Goal: Transaction & Acquisition: Purchase product/service

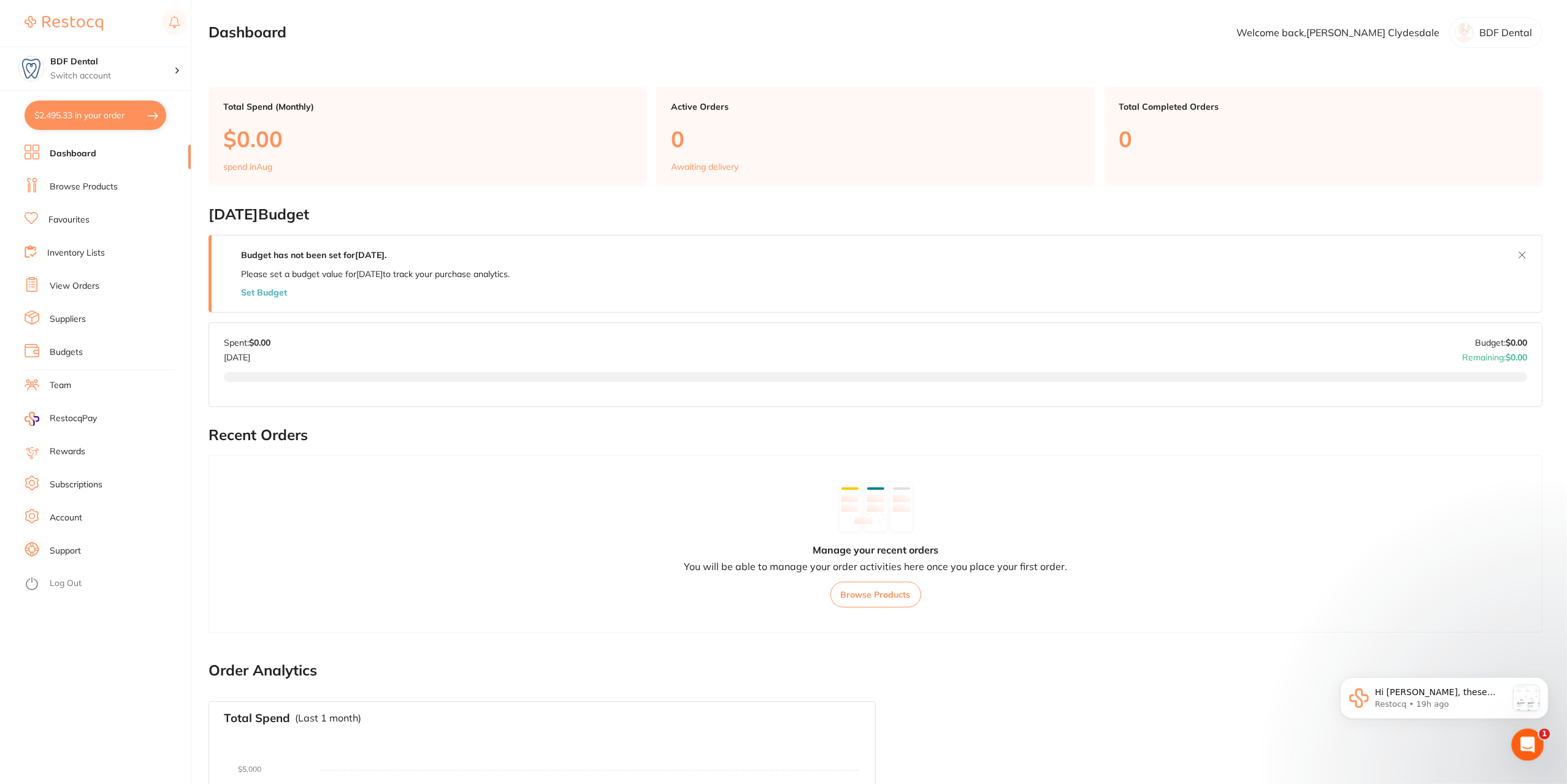
click at [1520, 734] on div "Open Intercom Messenger" at bounding box center [1526, 743] width 40 height 40
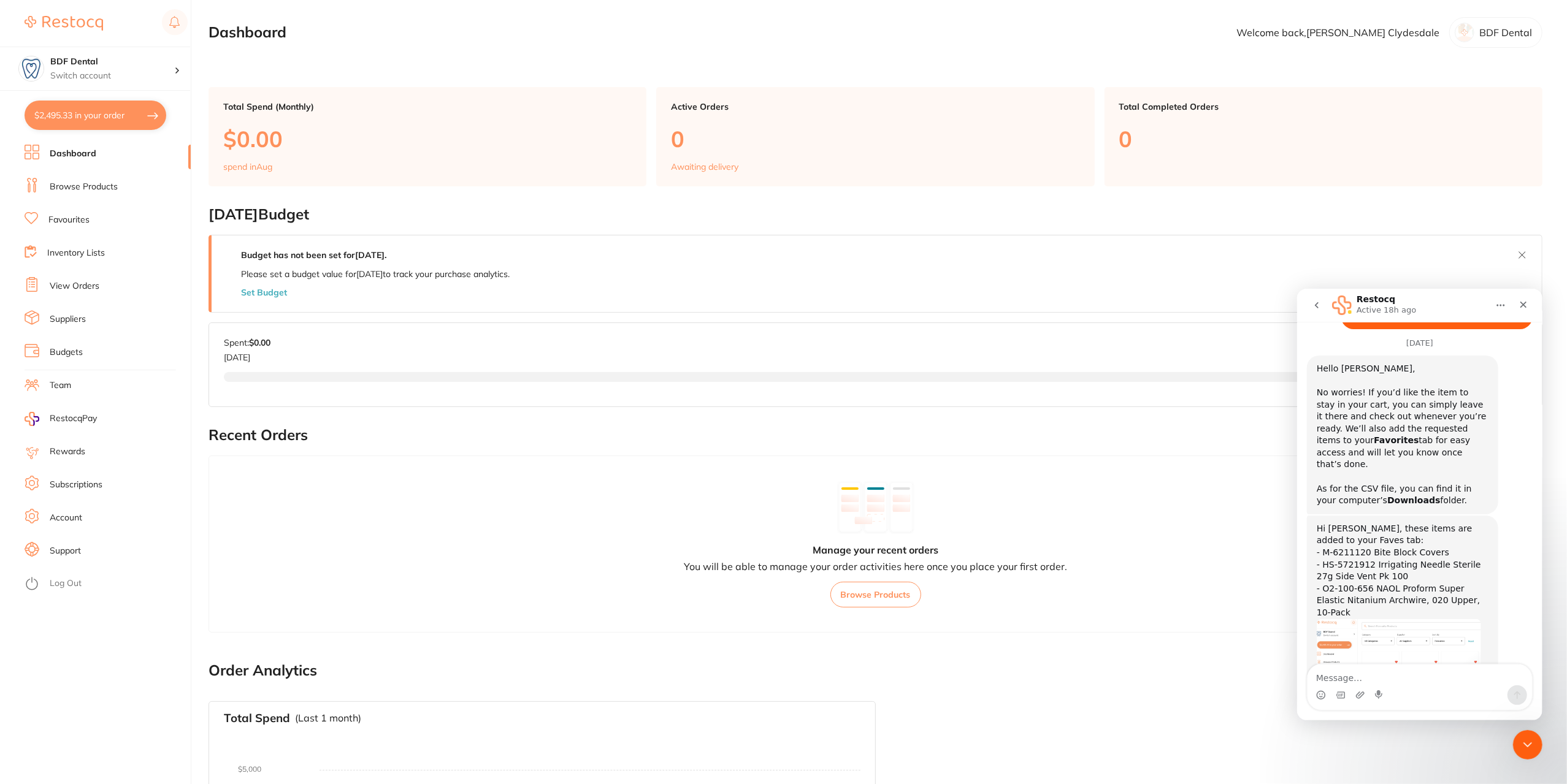
scroll to position [749, 0]
click at [1400, 617] on img "Restocq says…" at bounding box center [1398, 665] width 164 height 98
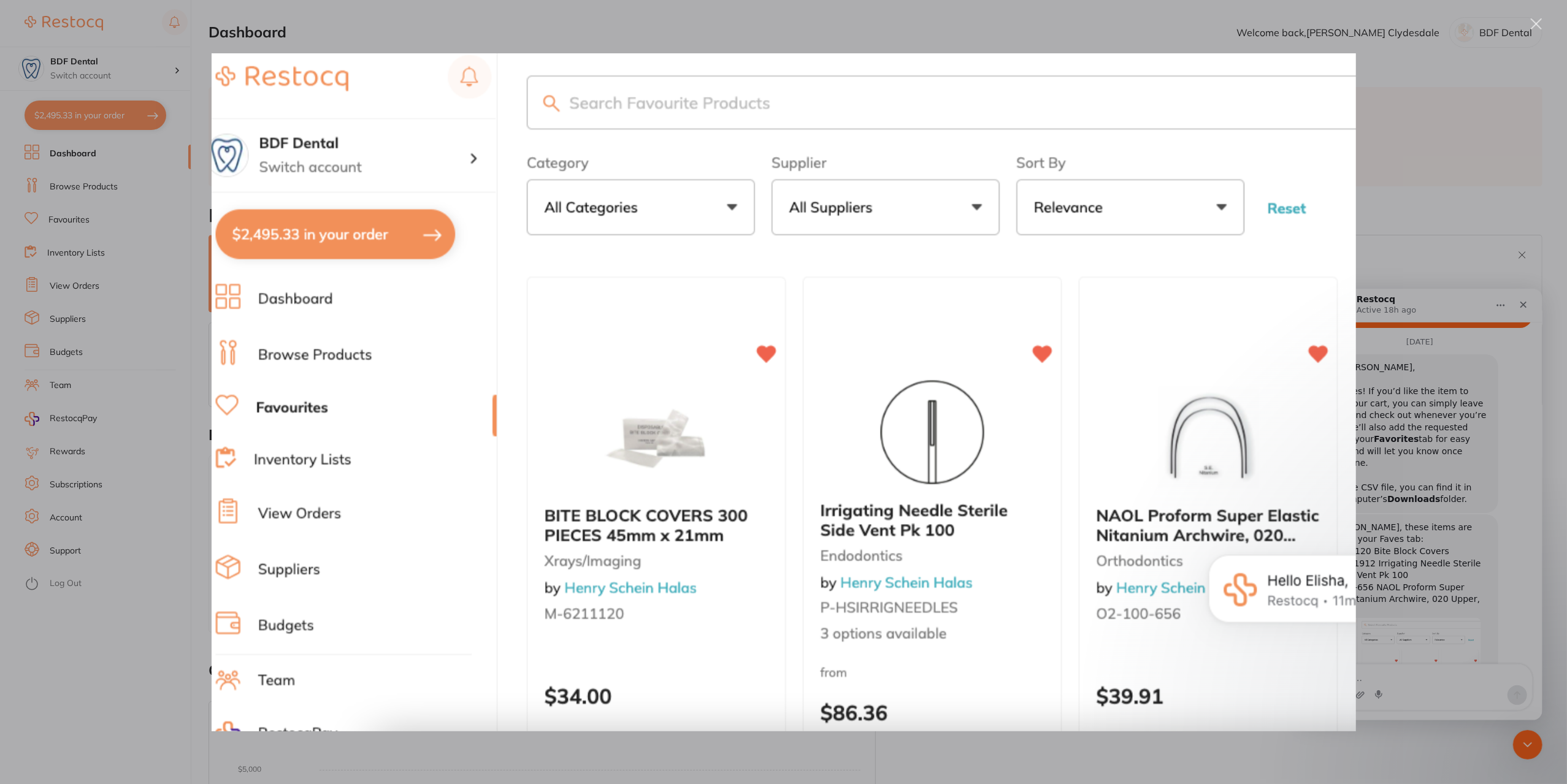
click at [1400, 191] on div "Intercom messenger" at bounding box center [783, 392] width 1567 height 784
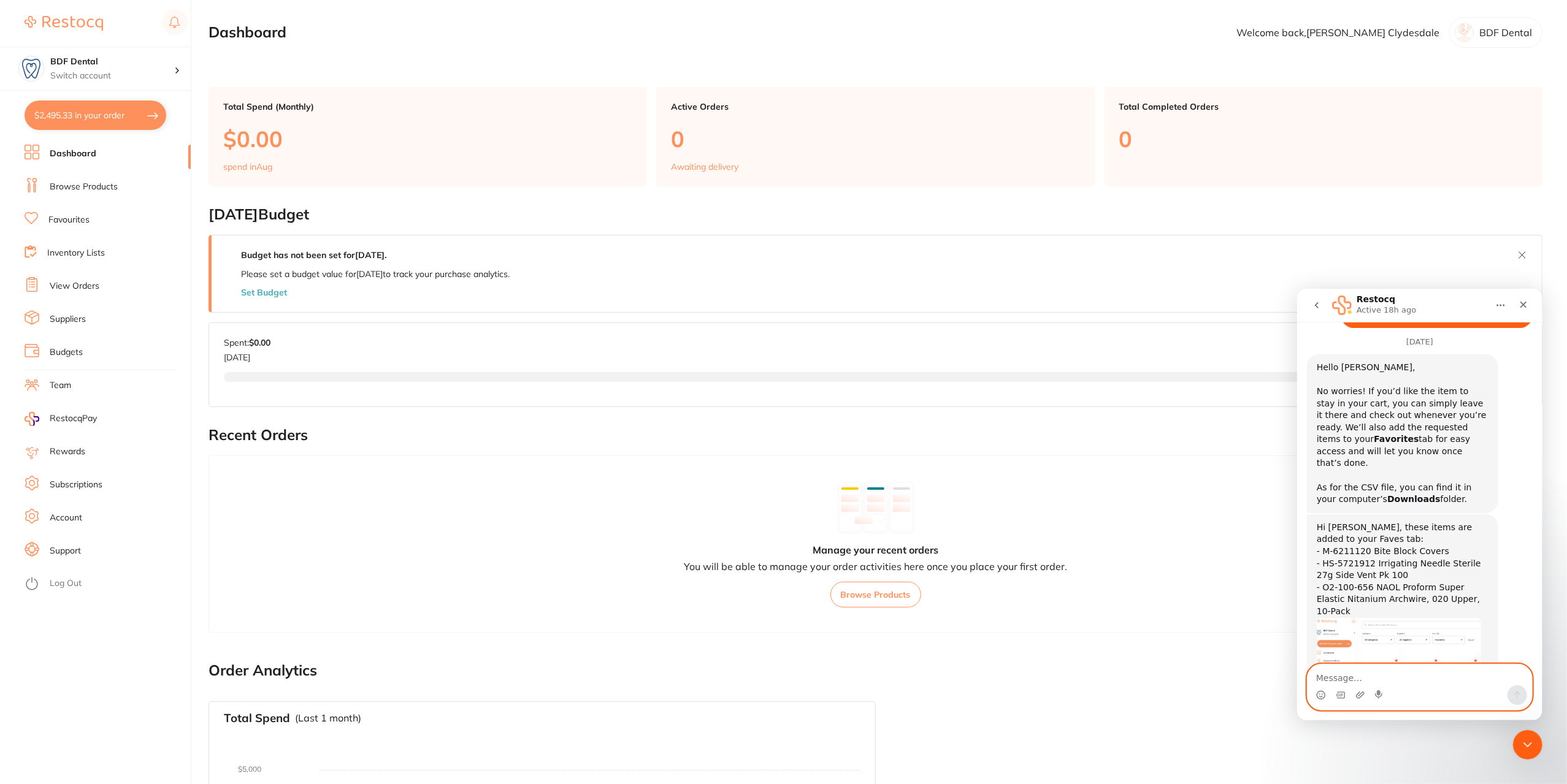
click at [1359, 674] on textarea "Message…" at bounding box center [1419, 674] width 225 height 21
click at [75, 217] on link "Favourites" at bounding box center [69, 219] width 41 height 12
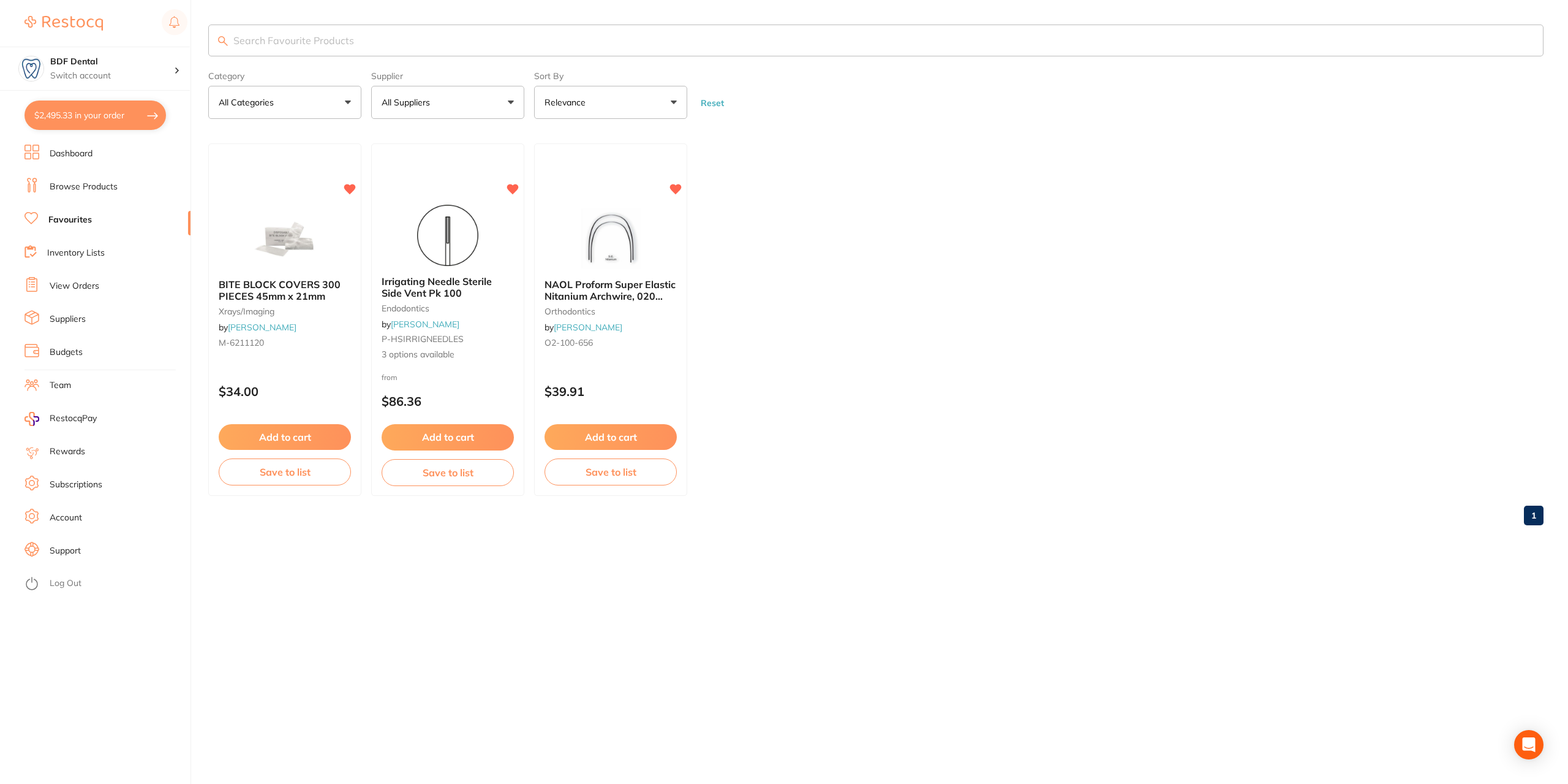
click at [1066, 348] on ul "BITE BLOCK COVERS 300 PIECES 45mm x 21mm xrays/imaging by [PERSON_NAME] M-62111…" at bounding box center [876, 320] width 1335 height 352
click at [1534, 743] on icon "Open Intercom Messenger" at bounding box center [1528, 744] width 14 height 16
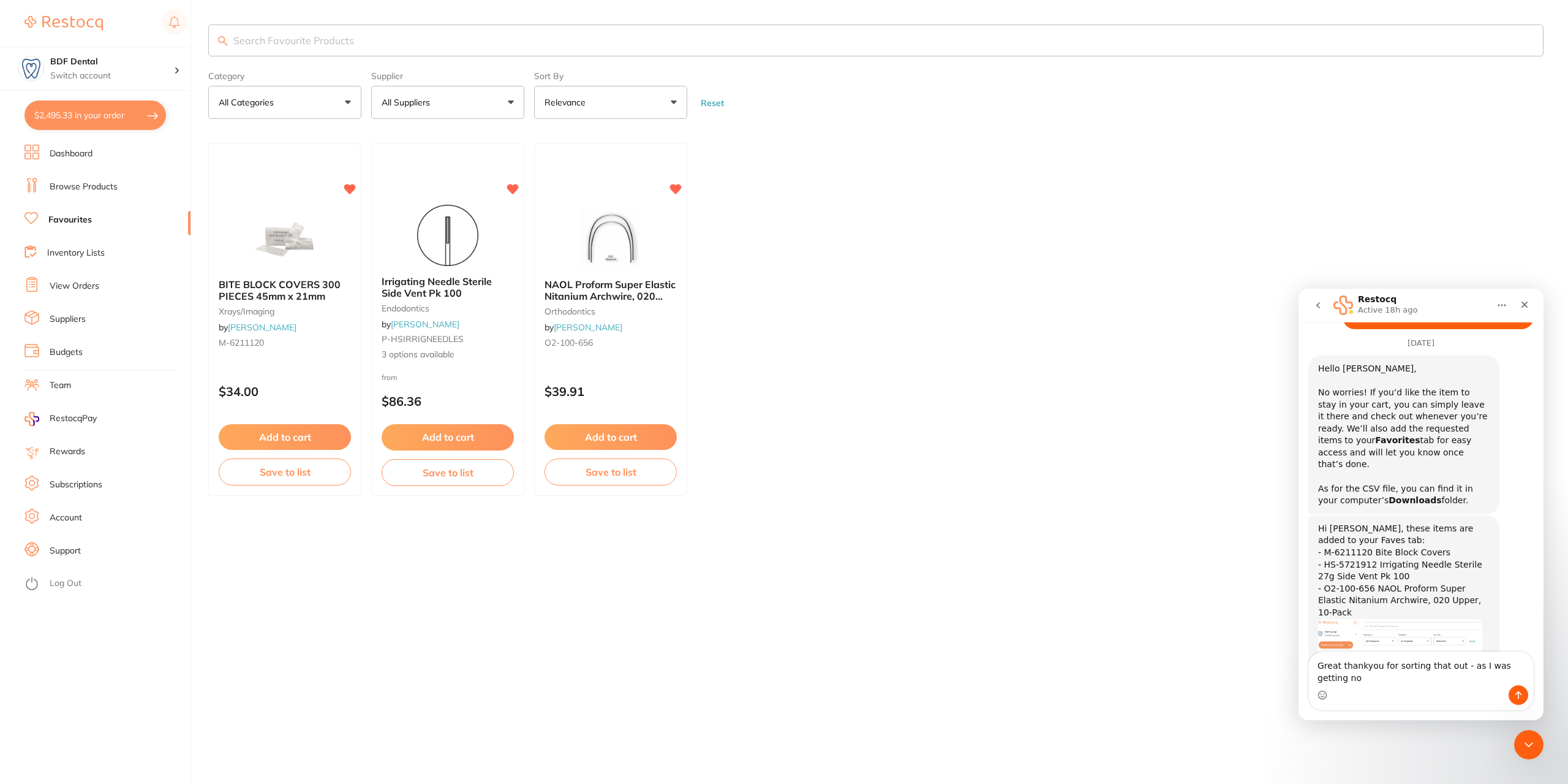
scroll to position [761, 0]
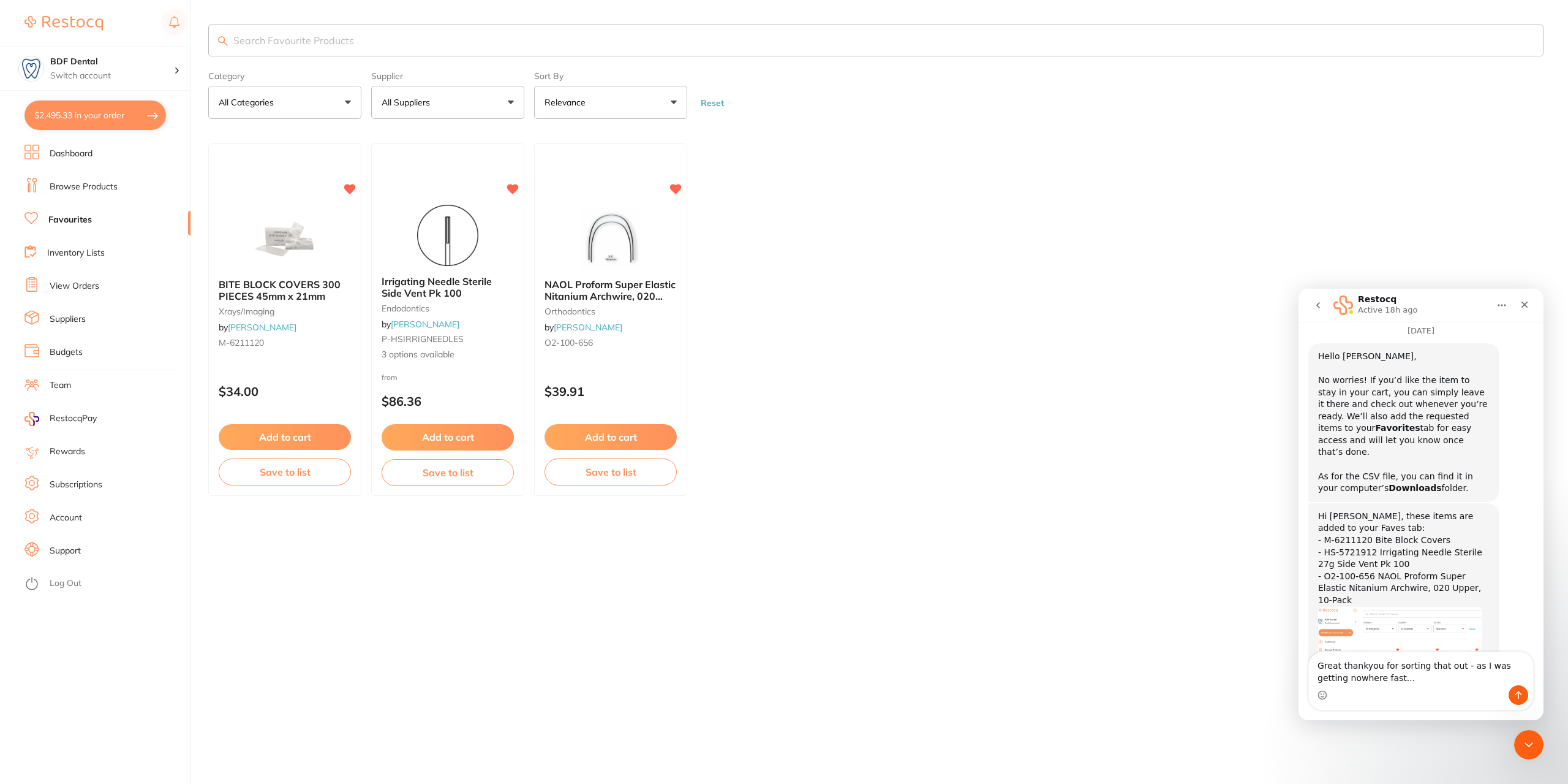
click at [1340, 672] on textarea "Great thankyou for sorting that out - as I was getting nowhere fast..." at bounding box center [1421, 669] width 224 height 33
click at [1387, 680] on textarea "Great - thankyou for sorting that out - as I was getting nowhere fast..." at bounding box center [1421, 669] width 224 height 33
click at [1319, 696] on icon "Emoji picker" at bounding box center [1322, 695] width 10 height 10
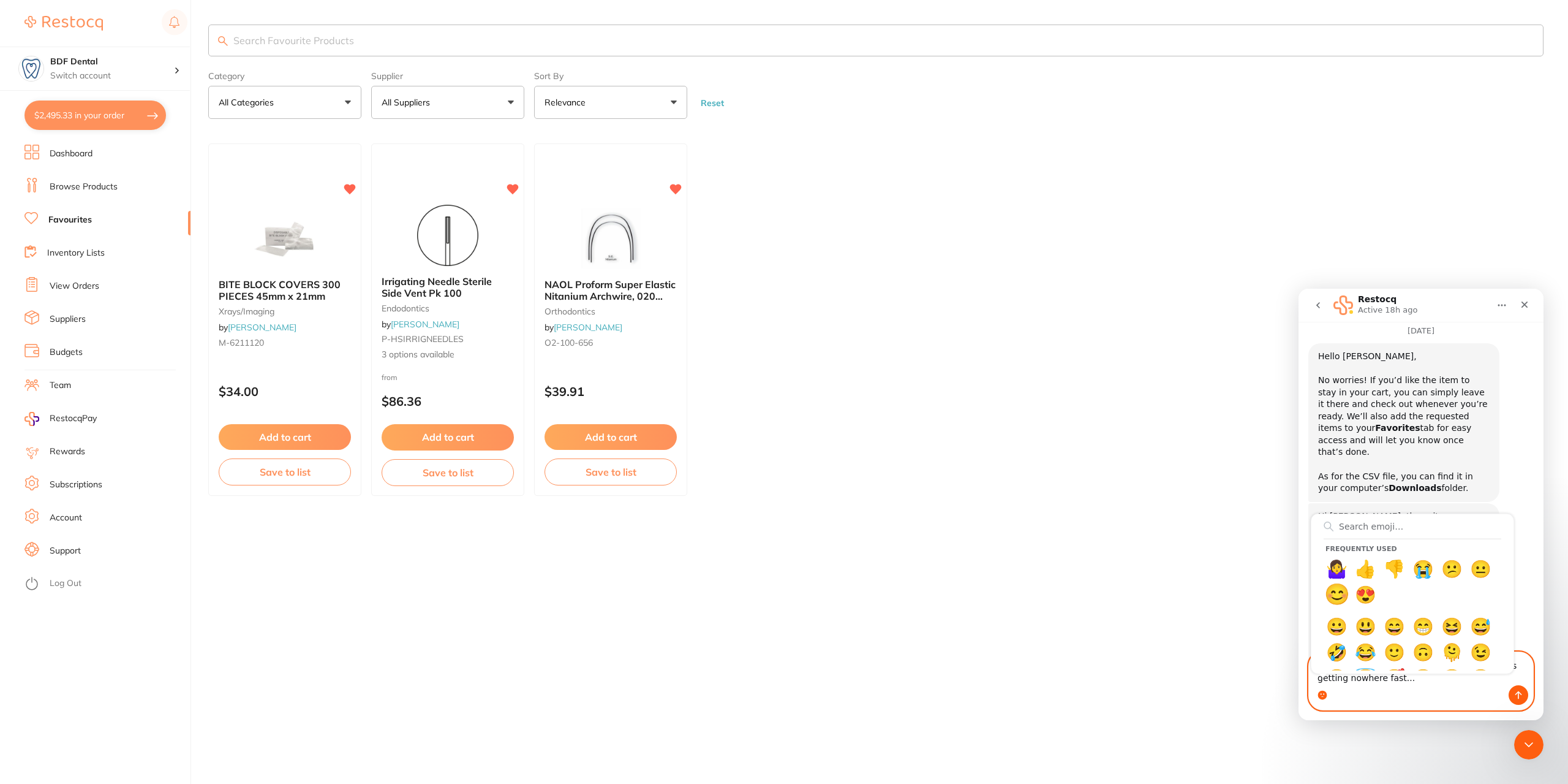
type textarea "Great - thankyou for sorting that out - as I was getting nowhere fast...😊"
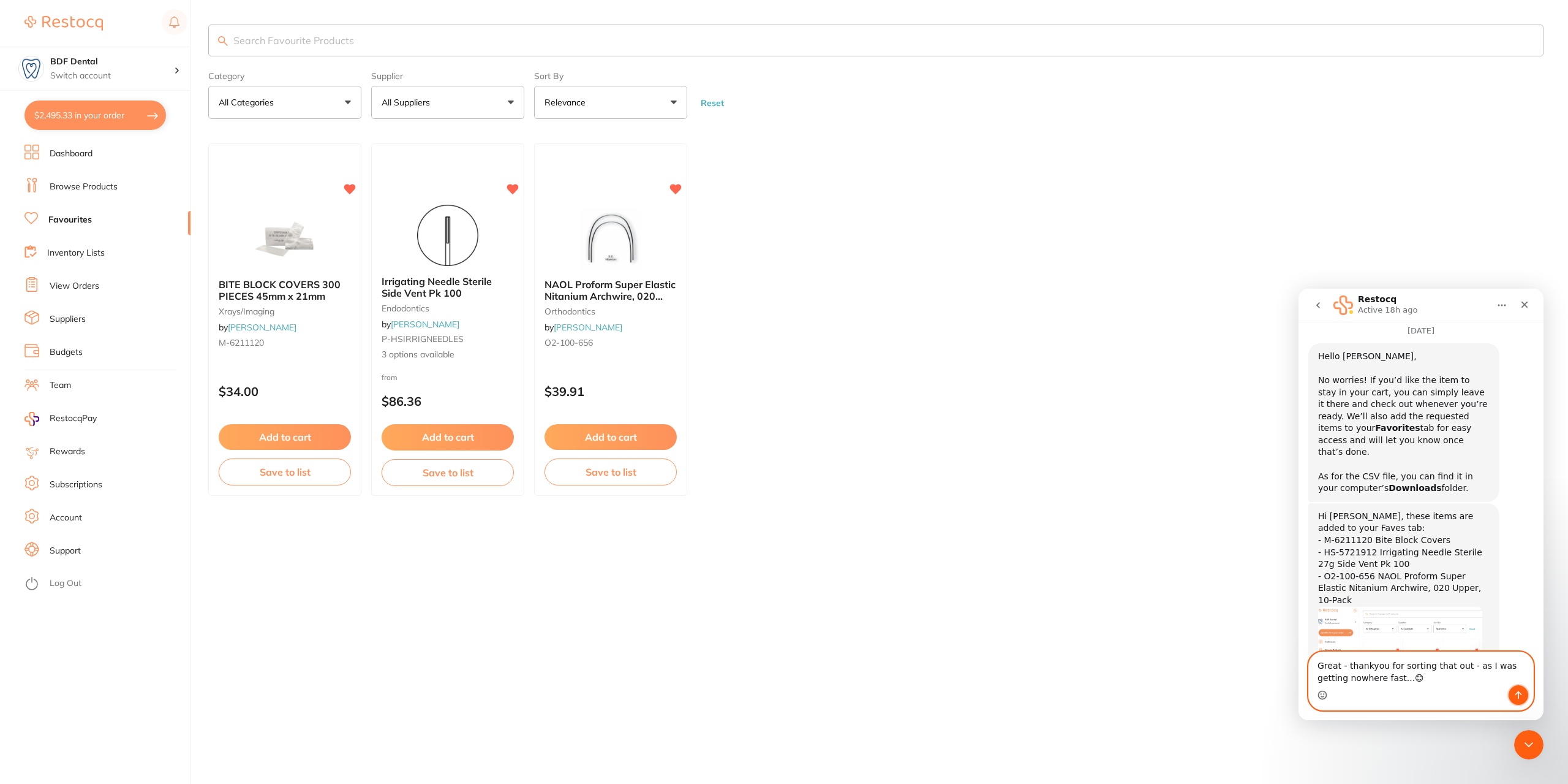
click at [1518, 693] on icon "Send a message…" at bounding box center [1519, 695] width 7 height 8
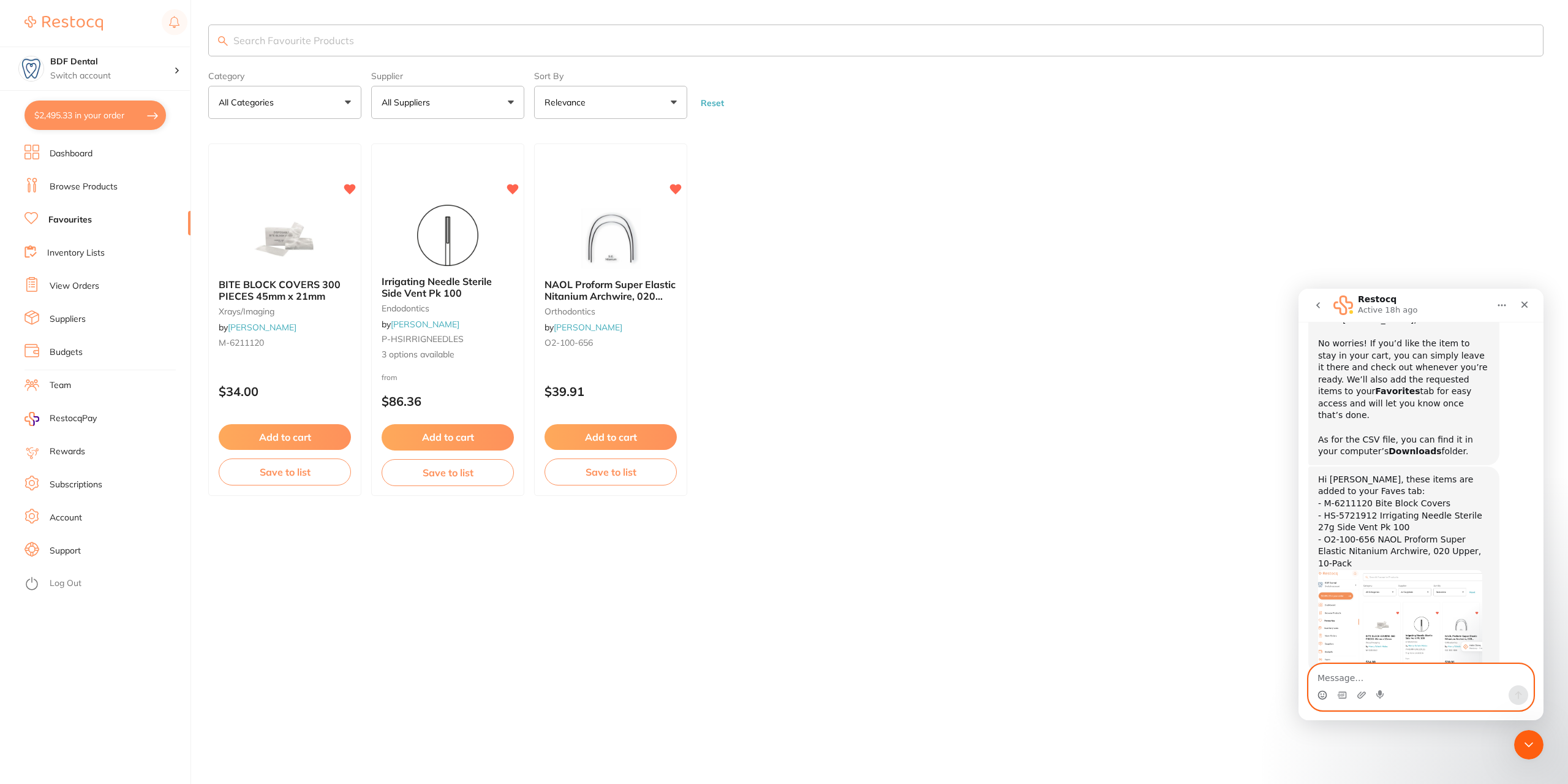
scroll to position [814, 0]
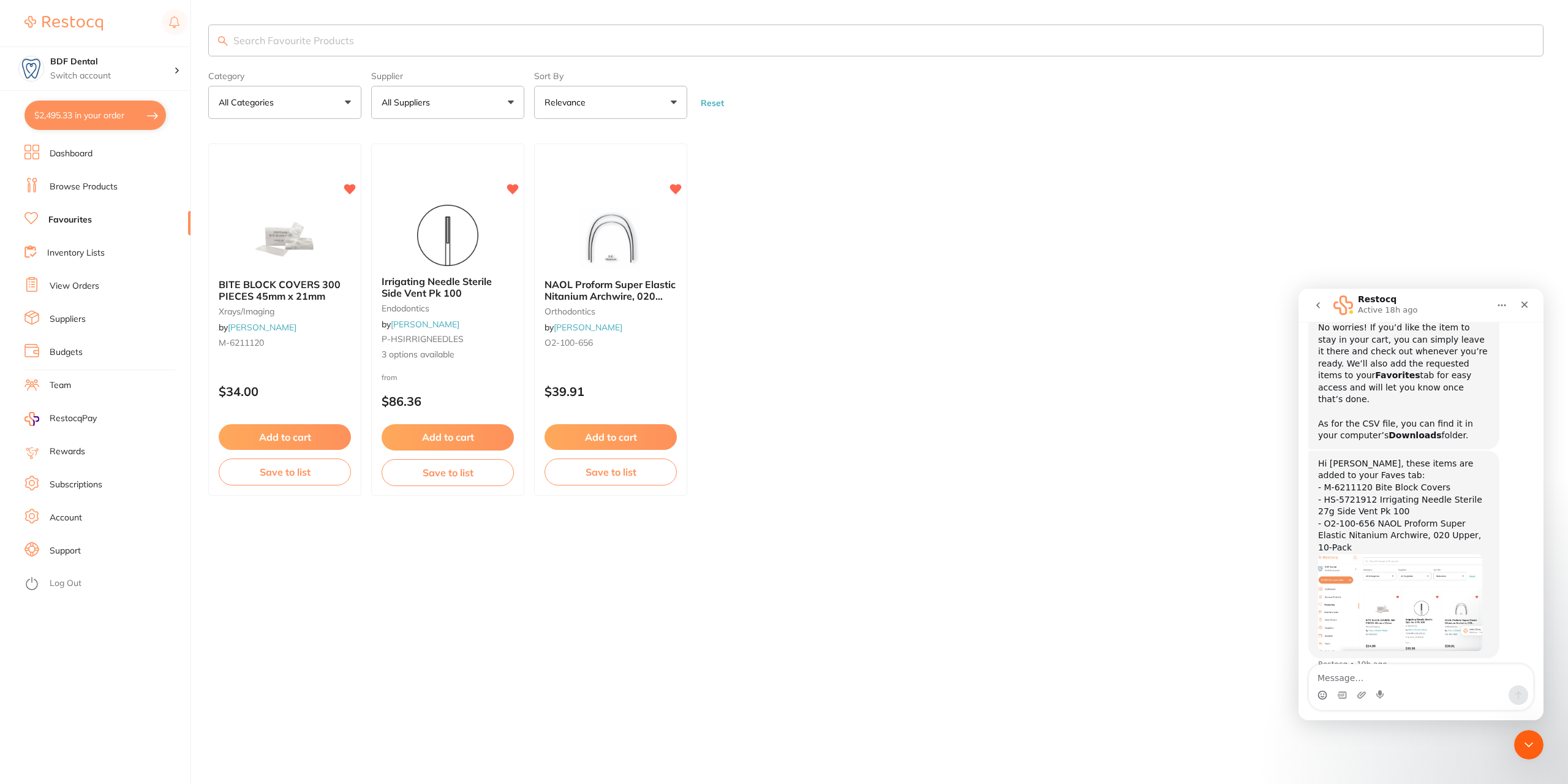
click at [66, 122] on button "$2,495.33 in your order" at bounding box center [95, 115] width 142 height 29
checkbox input "true"
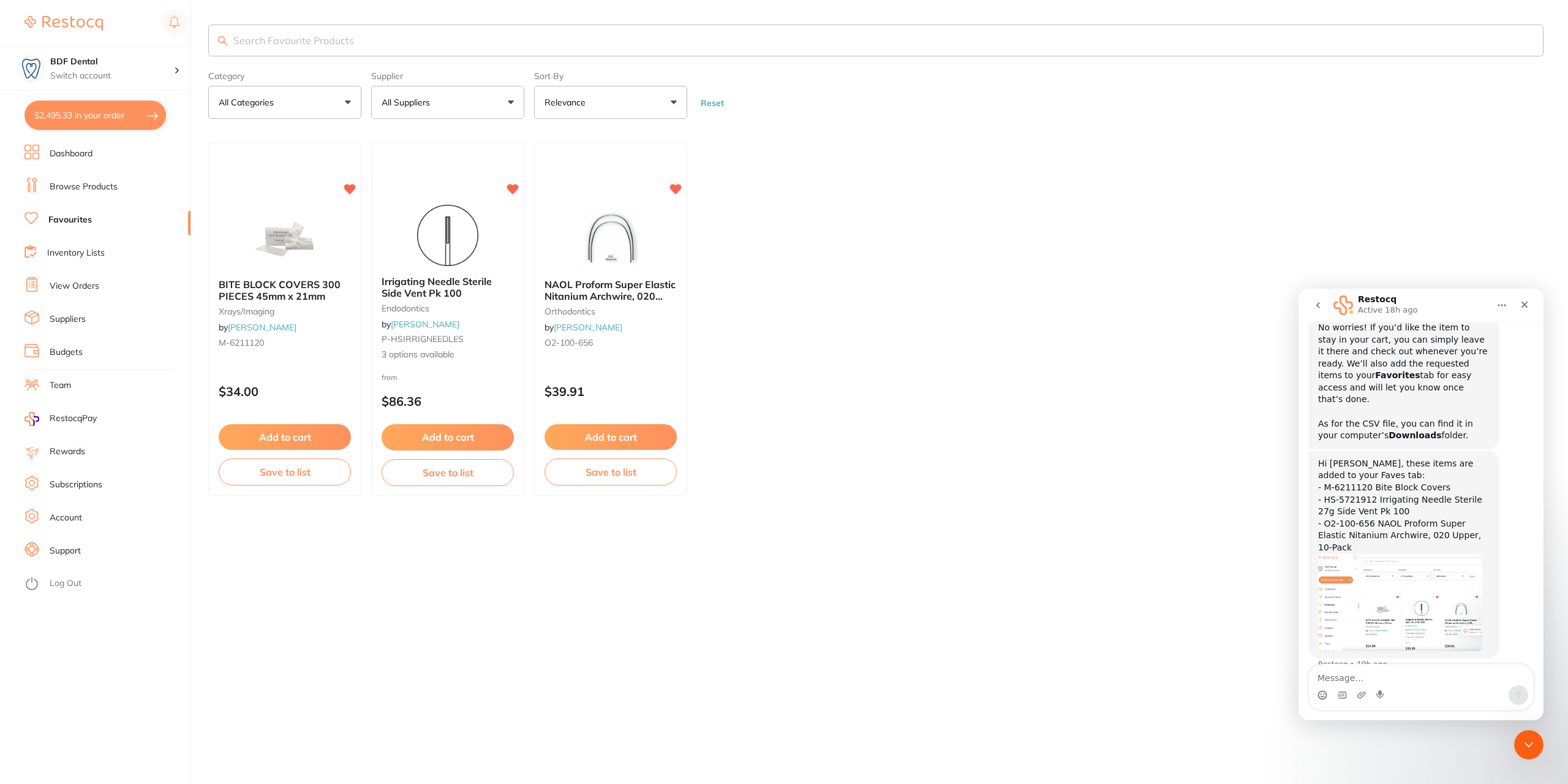
checkbox input "true"
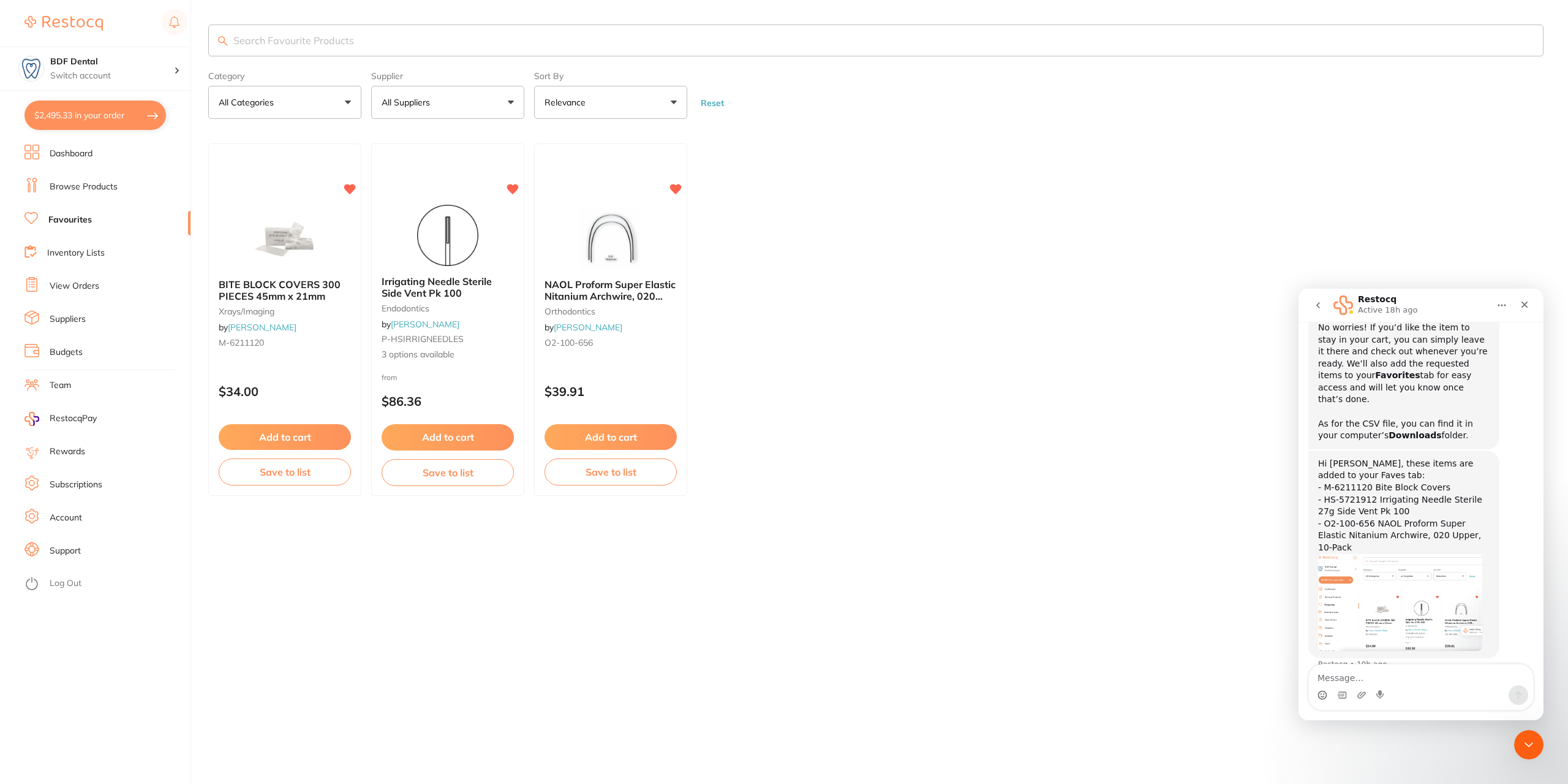
checkbox input "true"
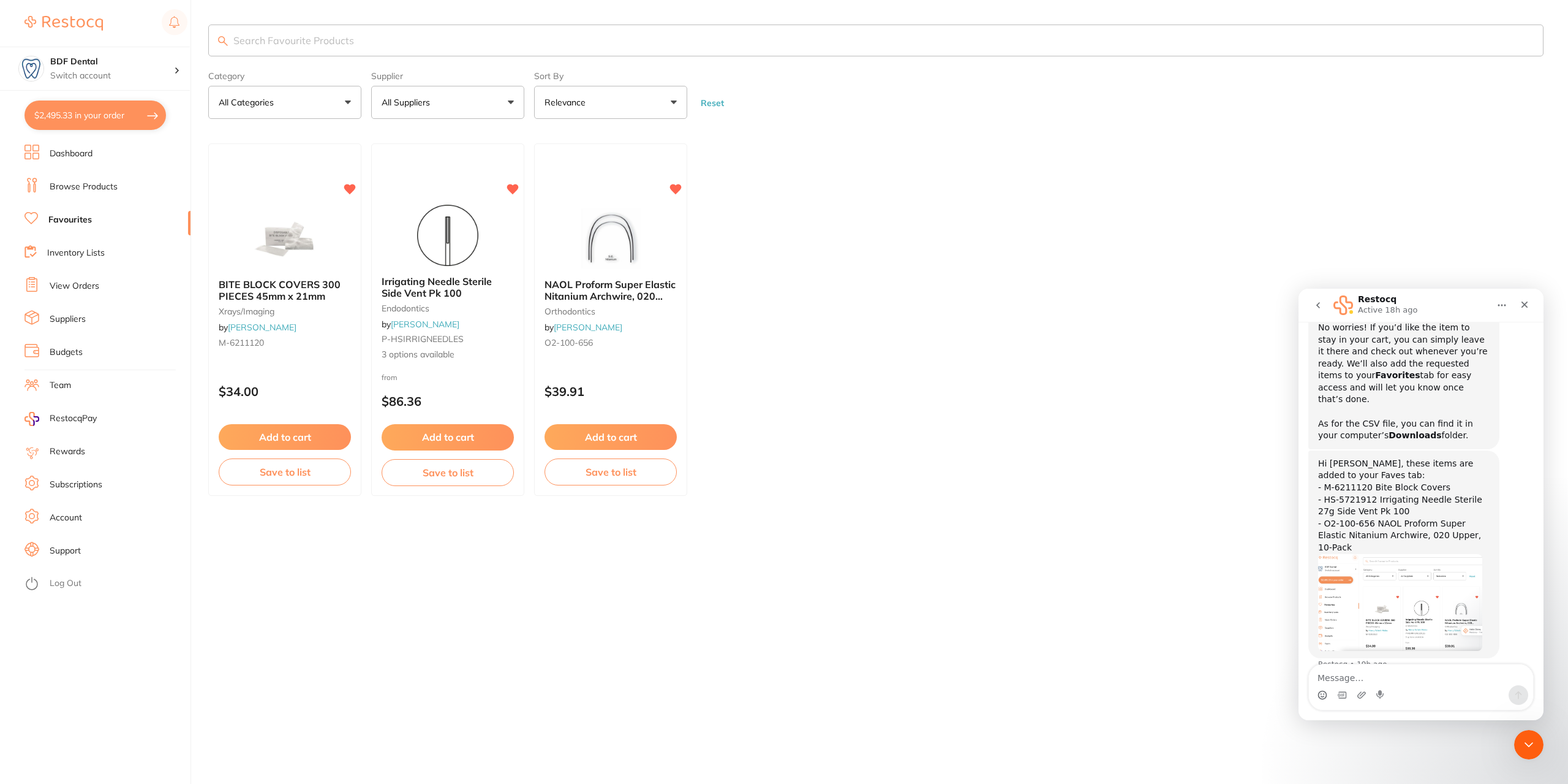
checkbox input "true"
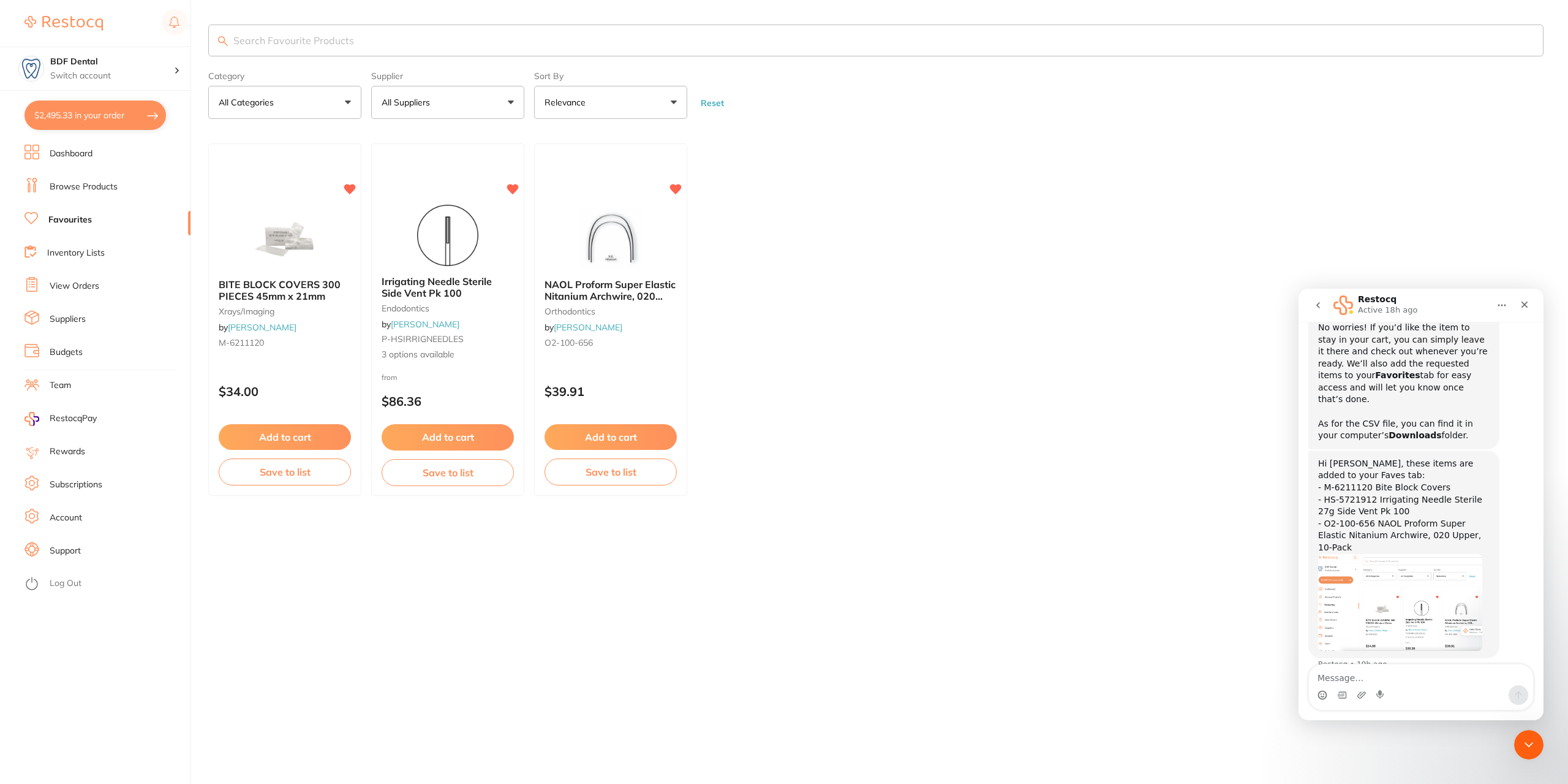
checkbox input "true"
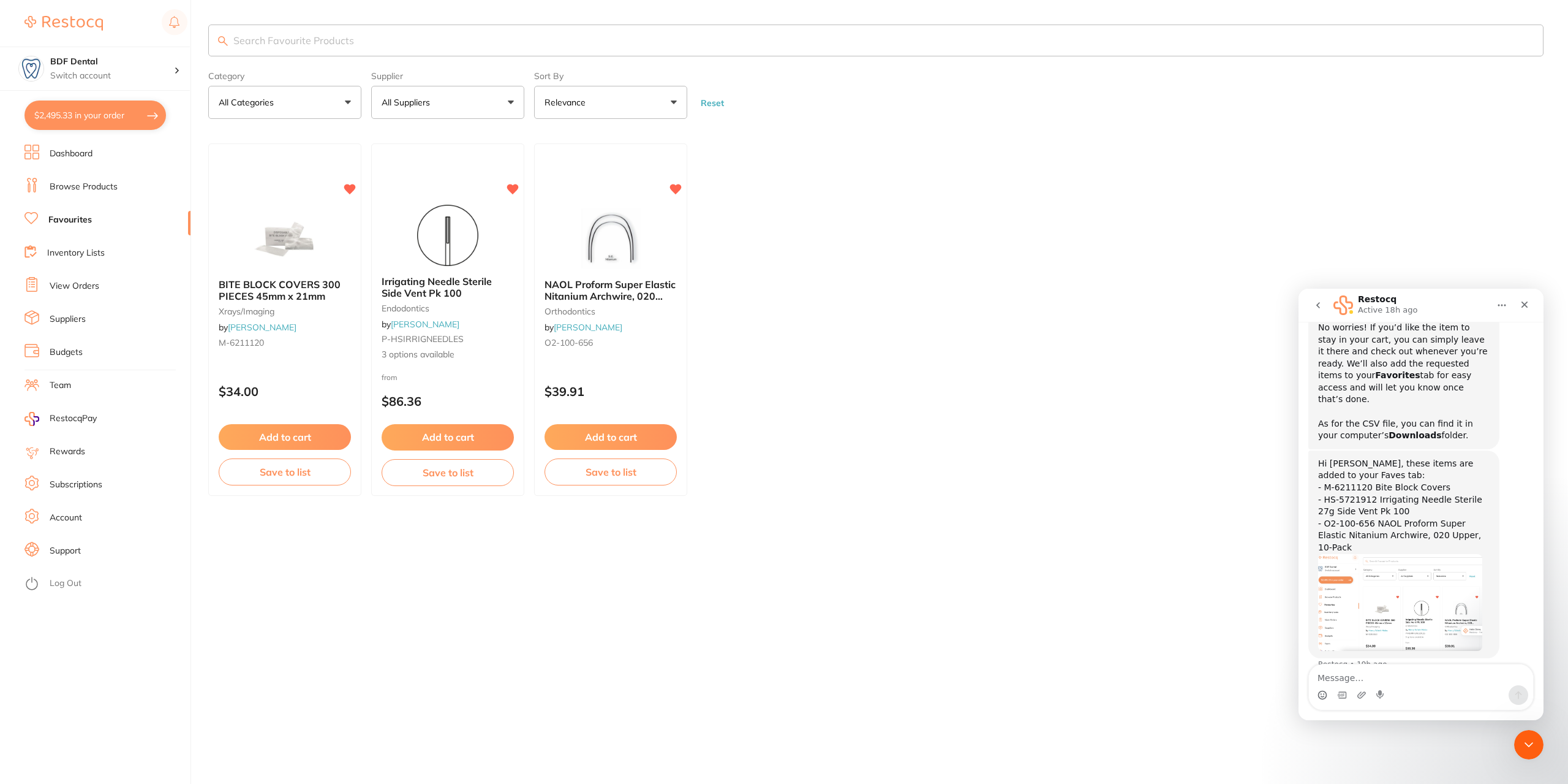
checkbox input "true"
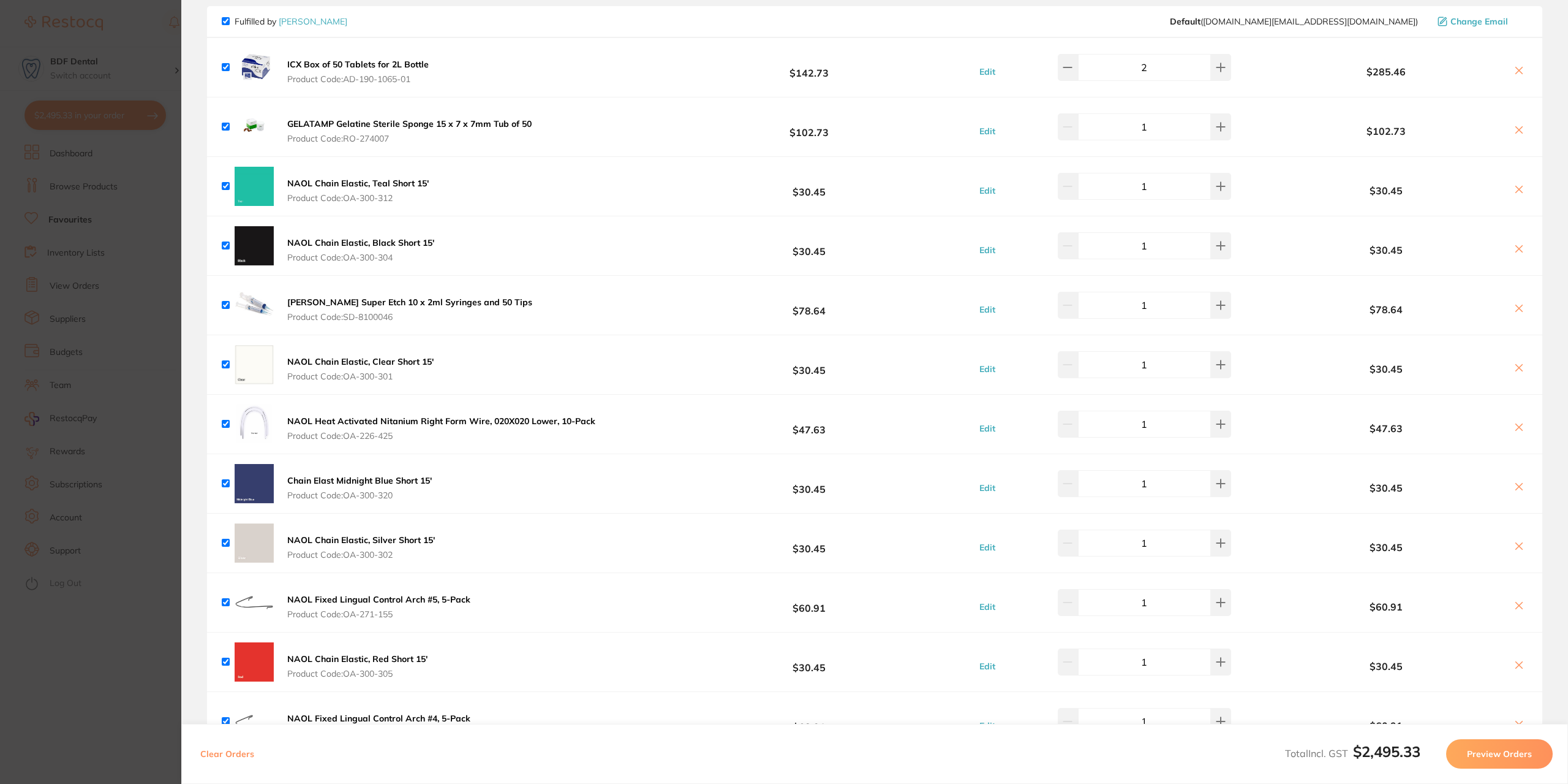
scroll to position [245, 0]
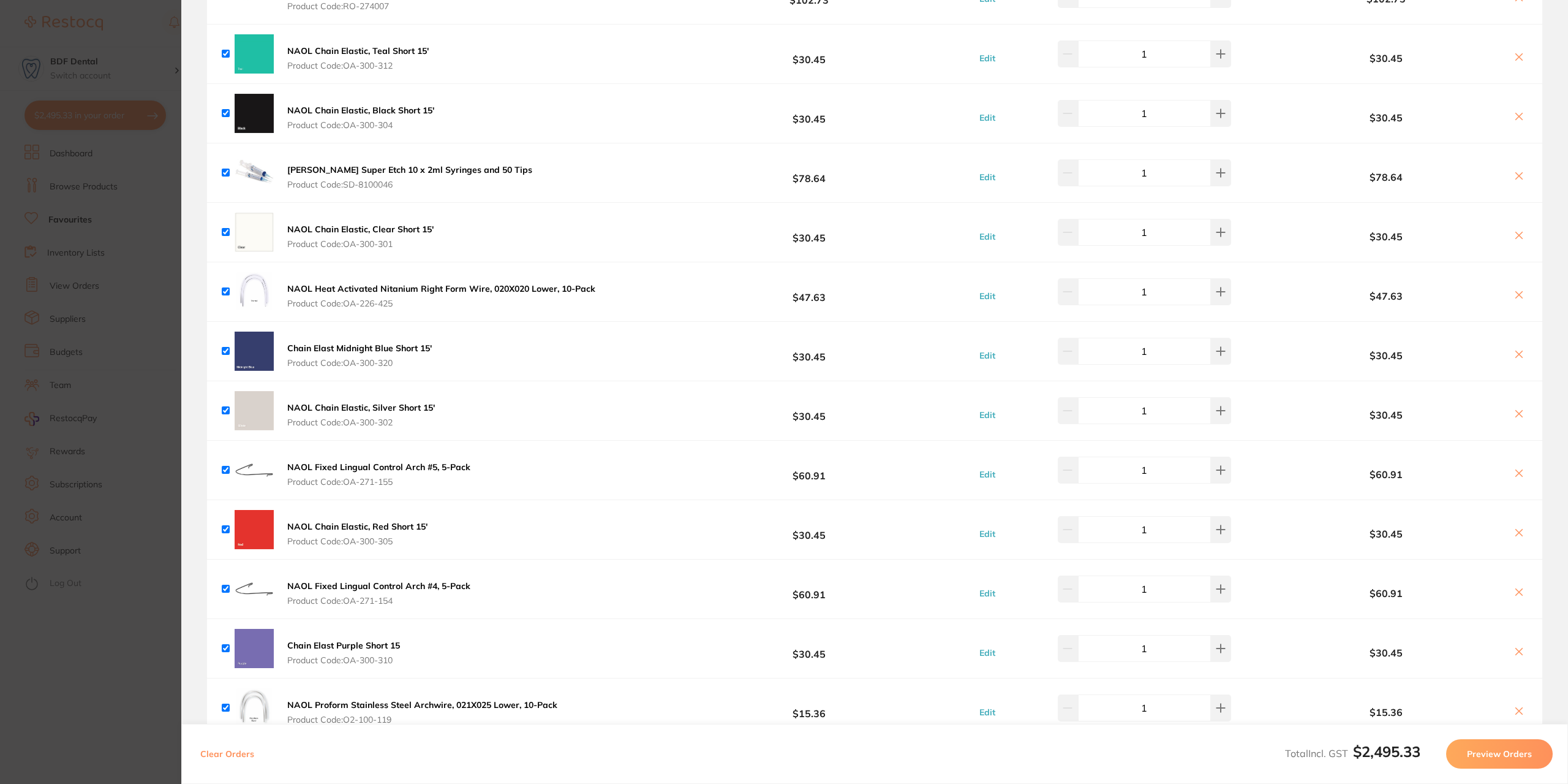
click at [136, 579] on section "Update RRP Set your pre negotiated price for this item. Item Agreed RRP (excl. …" at bounding box center [784, 392] width 1568 height 784
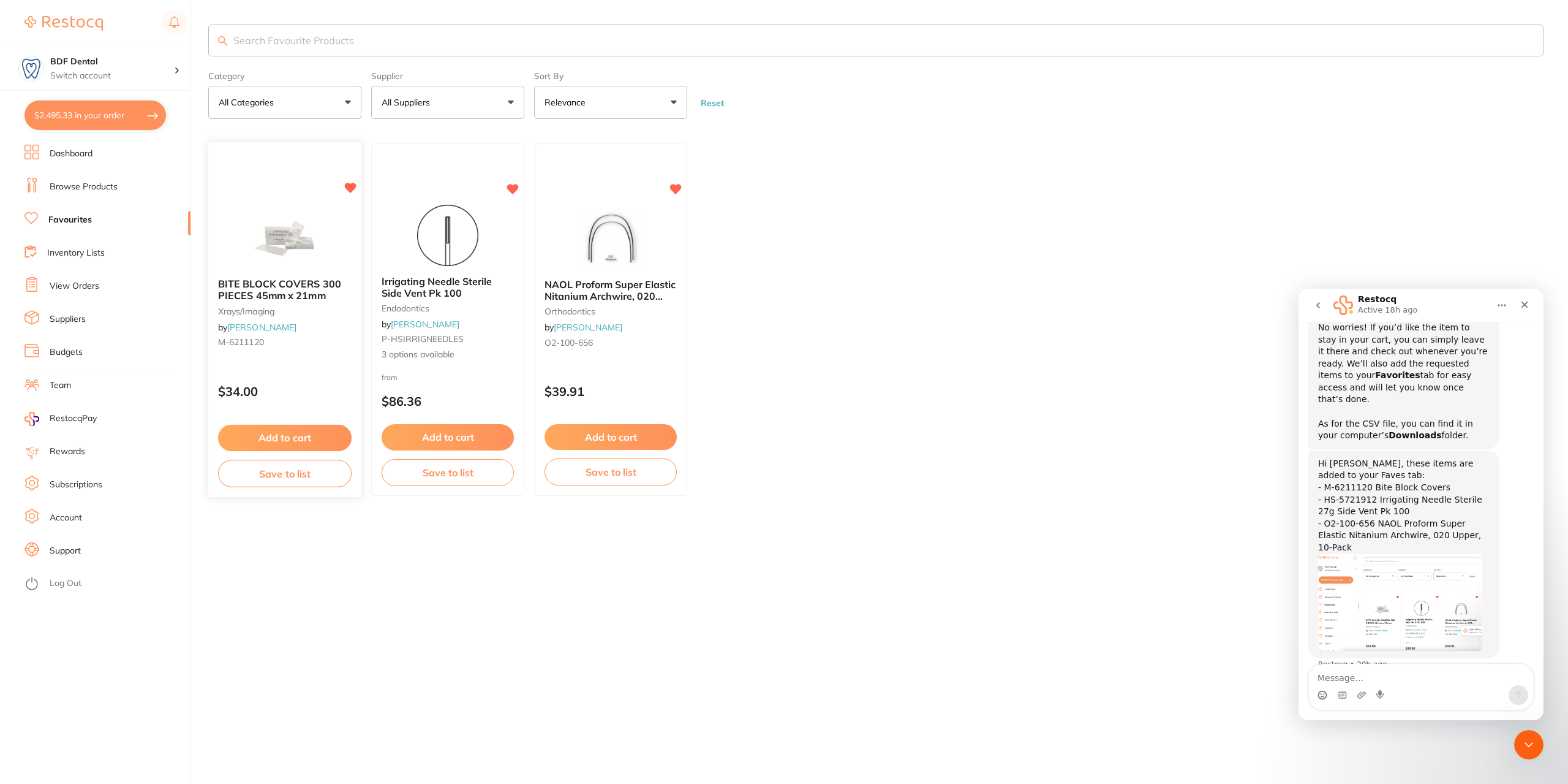
click at [277, 437] on button "Add to cart" at bounding box center [284, 438] width 133 height 26
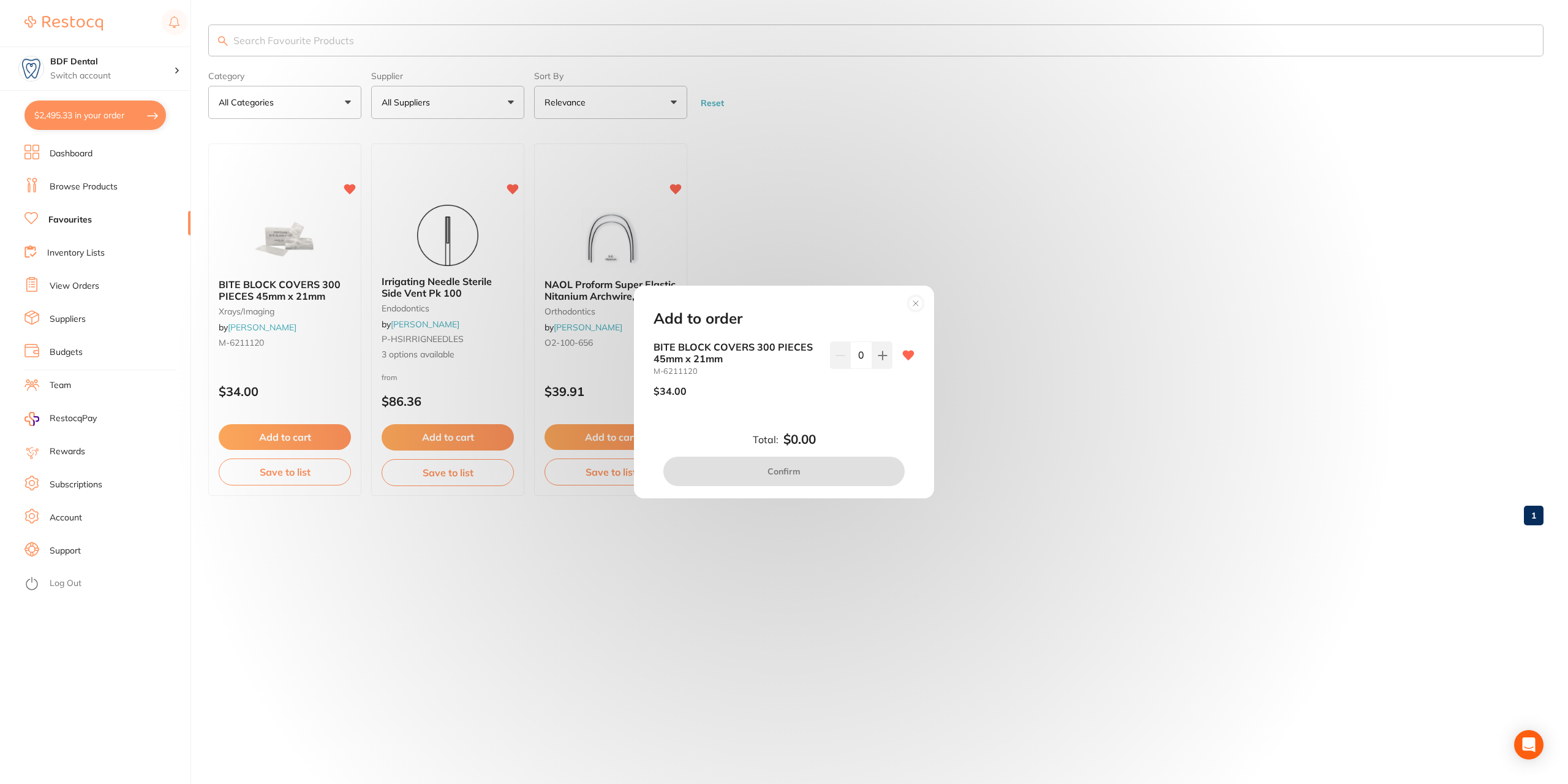
click at [913, 301] on icon at bounding box center [916, 304] width 5 height 5
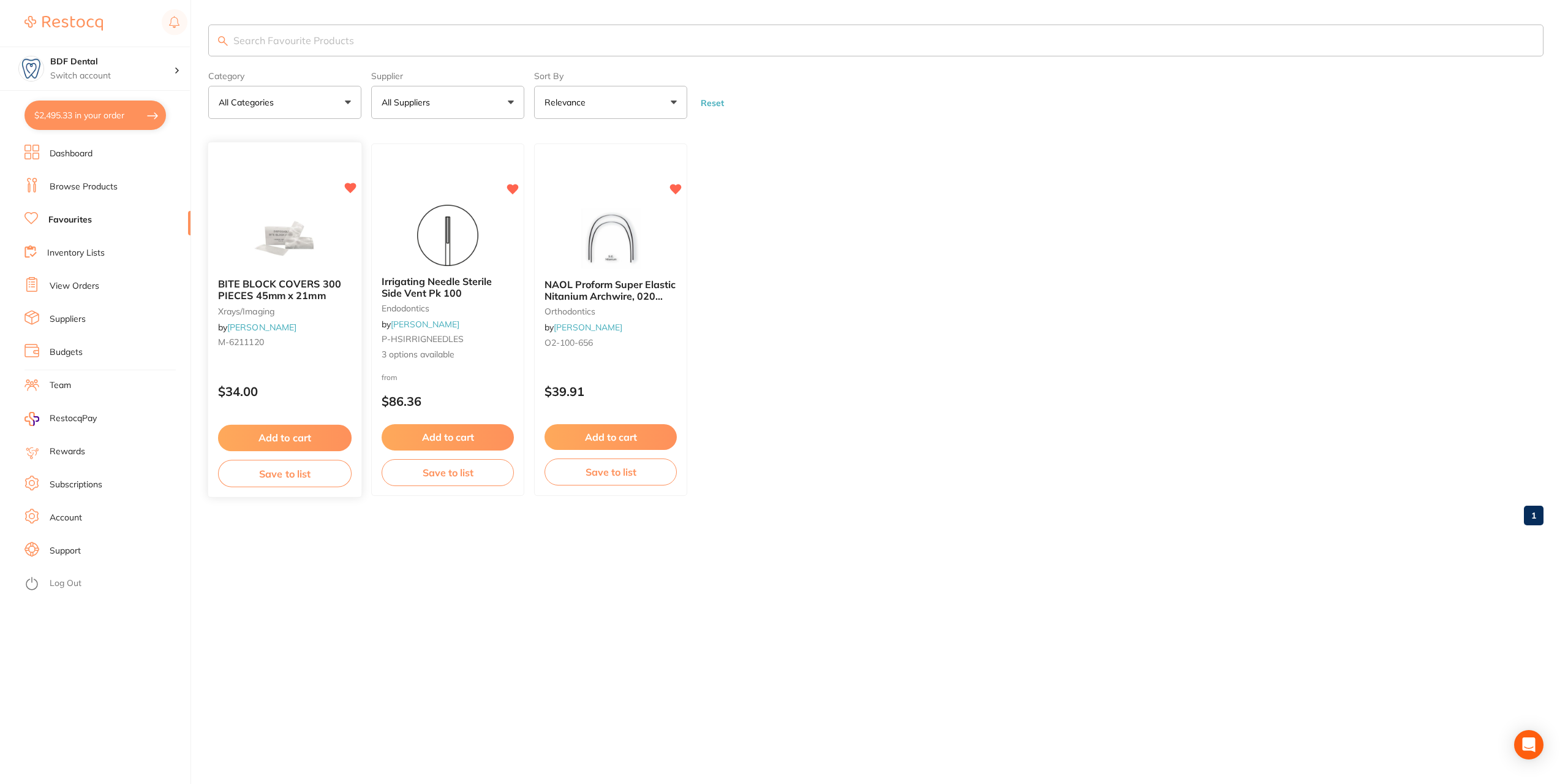
click at [318, 478] on button "Save to list" at bounding box center [284, 473] width 133 height 27
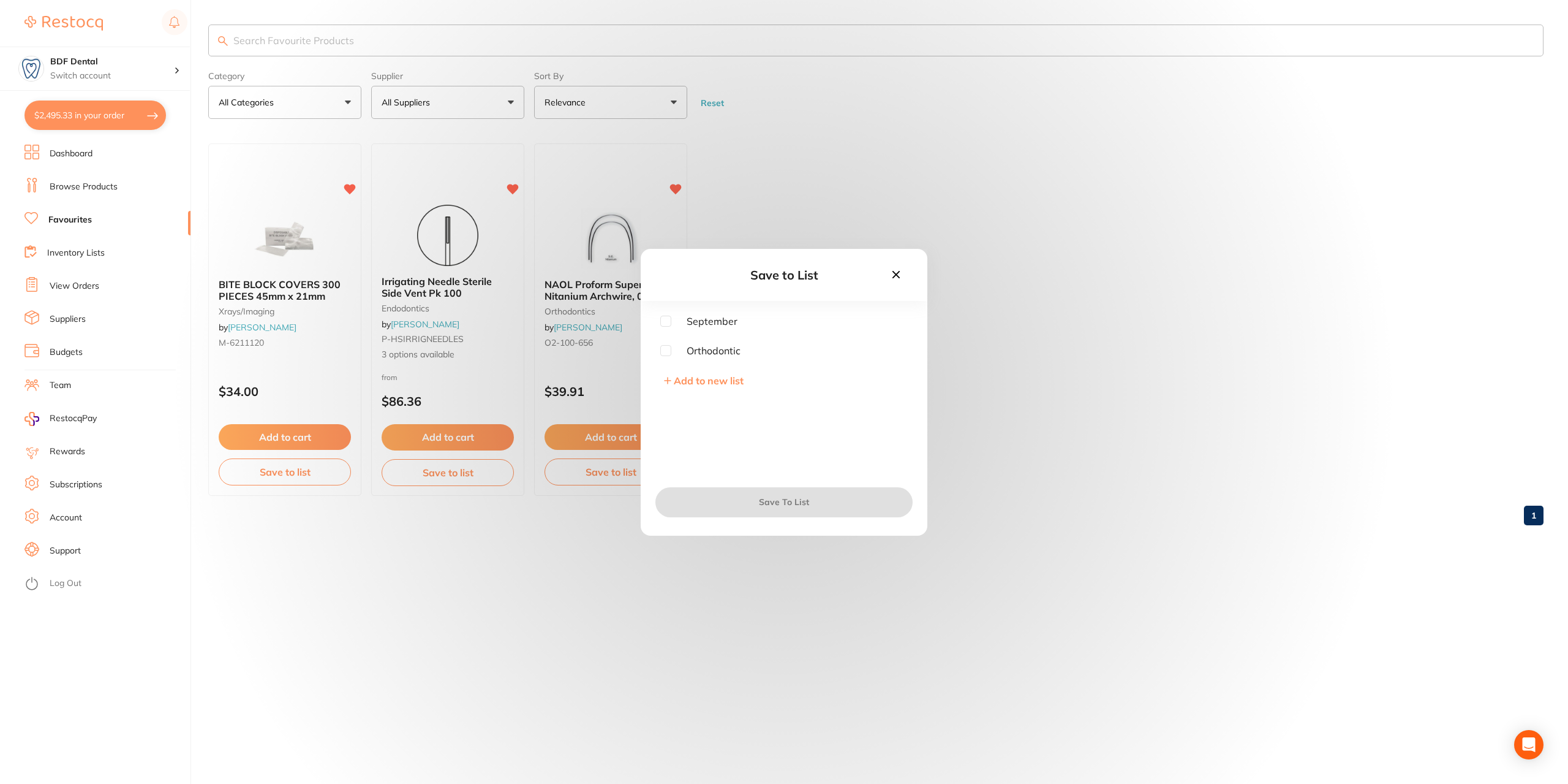
click at [662, 320] on input "checkbox" at bounding box center [666, 321] width 11 height 11
checkbox input "true"
click at [814, 502] on button "Save To List" at bounding box center [784, 502] width 257 height 29
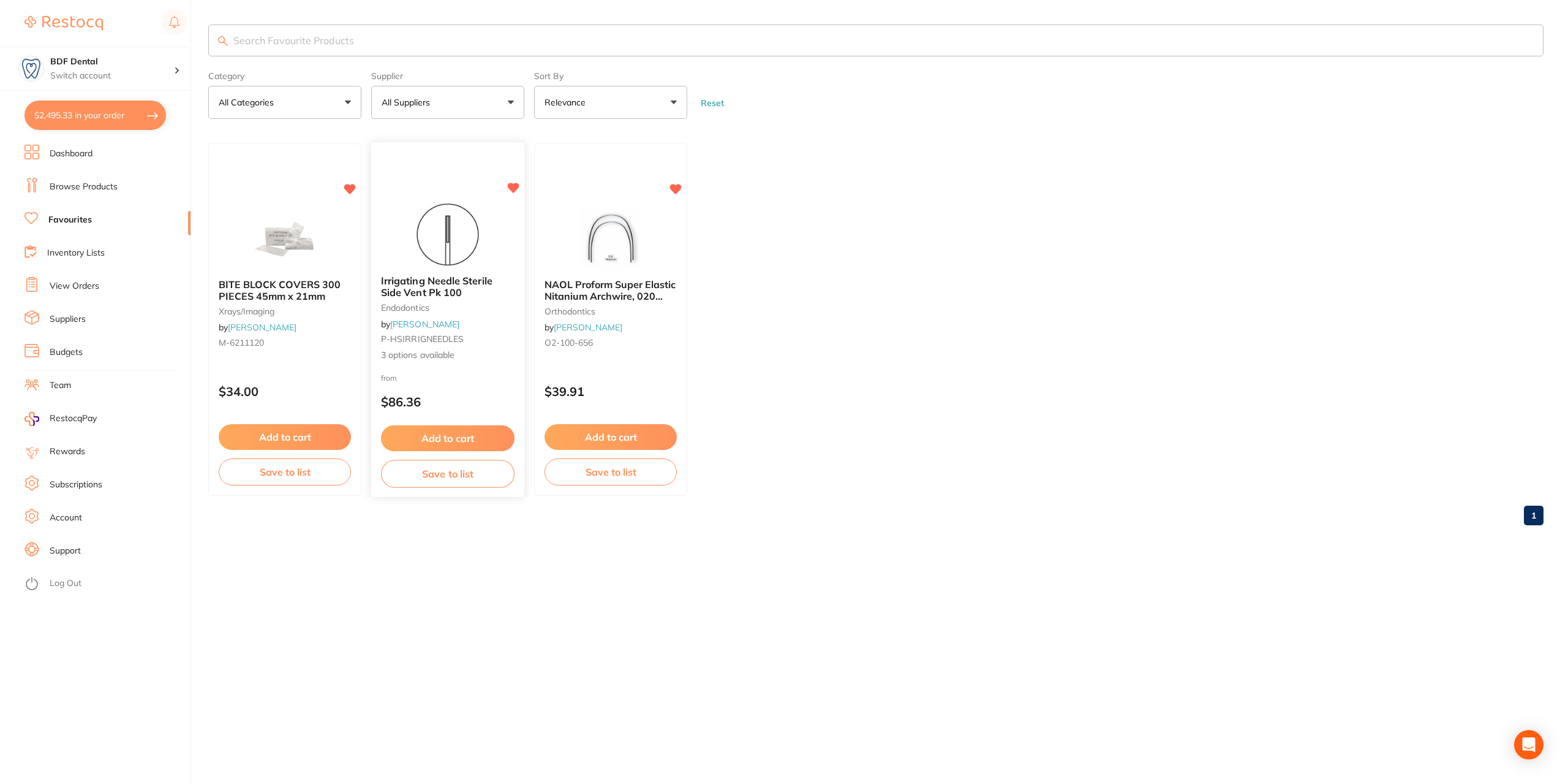
click at [467, 475] on button "Save to list" at bounding box center [448, 473] width 133 height 27
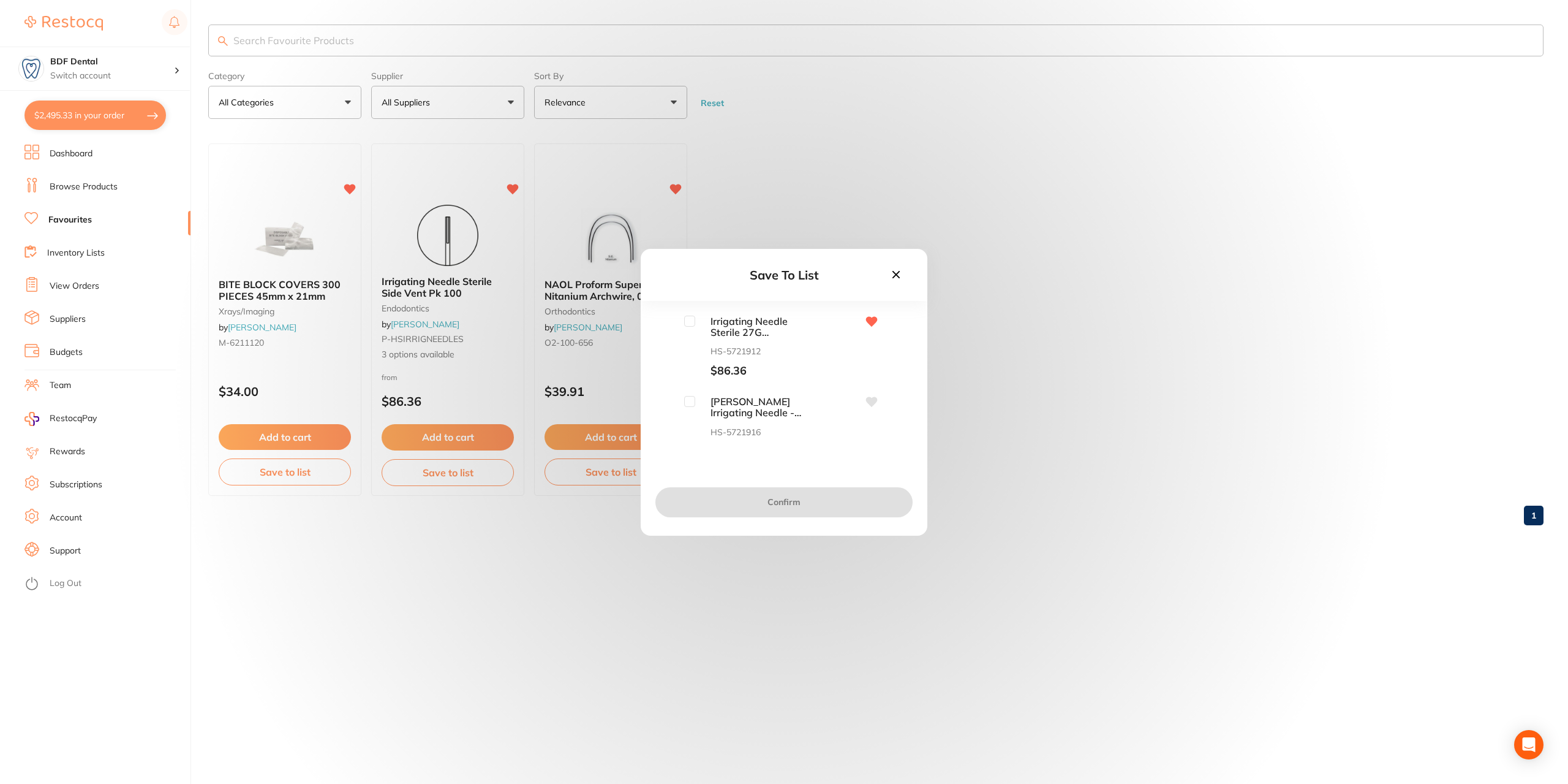
click at [452, 478] on div "Save To List Irrigating Needle Sterile 27G [PERSON_NAME] Side Vent Pk 100 HS-57…" at bounding box center [784, 392] width 1568 height 784
click at [690, 322] on input "checkbox" at bounding box center [689, 321] width 11 height 11
checkbox input "true"
click at [787, 499] on button "Confirm" at bounding box center [784, 502] width 257 height 29
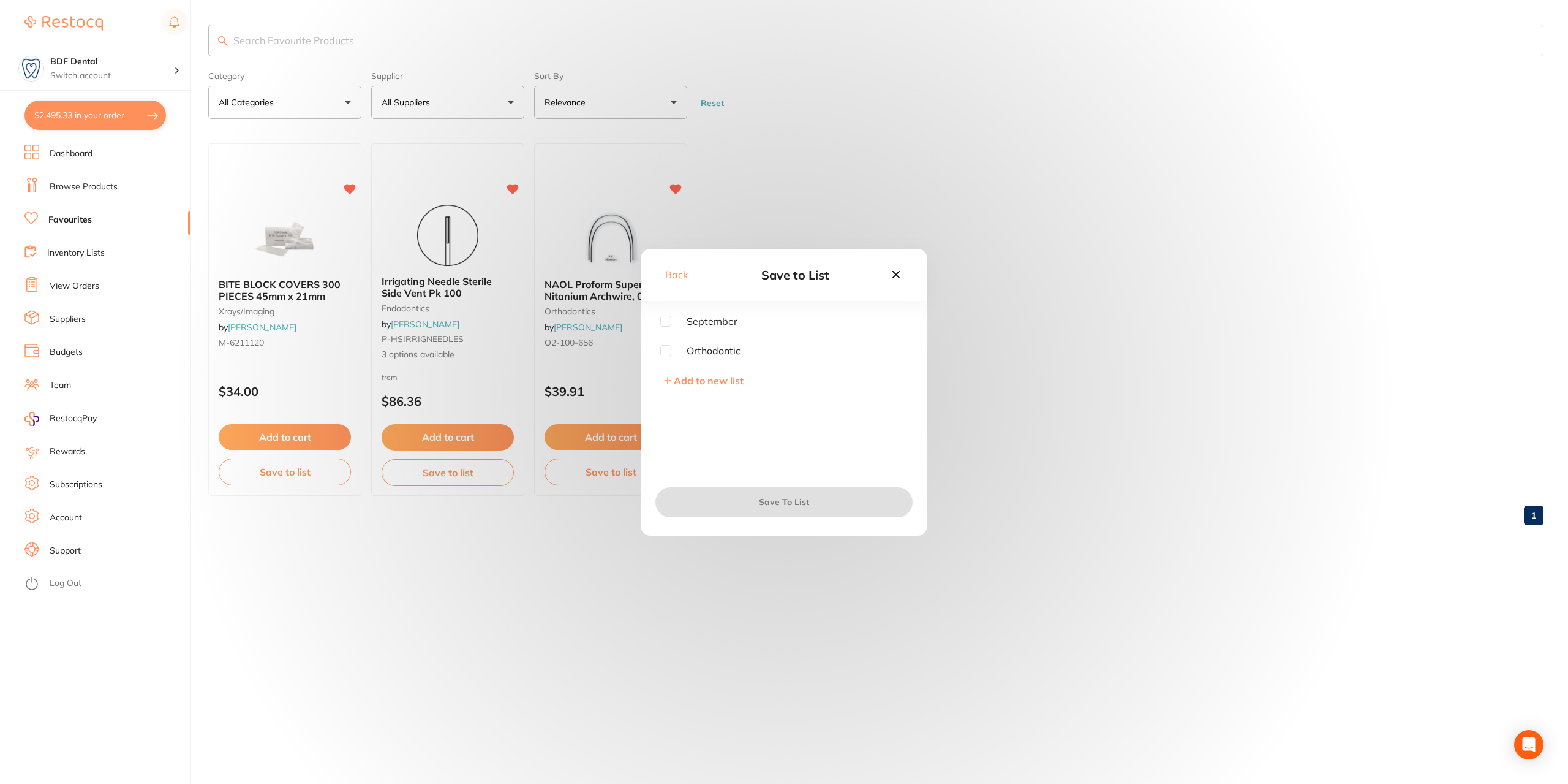
click at [667, 322] on input "checkbox" at bounding box center [666, 321] width 11 height 11
checkbox input "true"
click at [788, 509] on button "Save To List" at bounding box center [784, 502] width 257 height 29
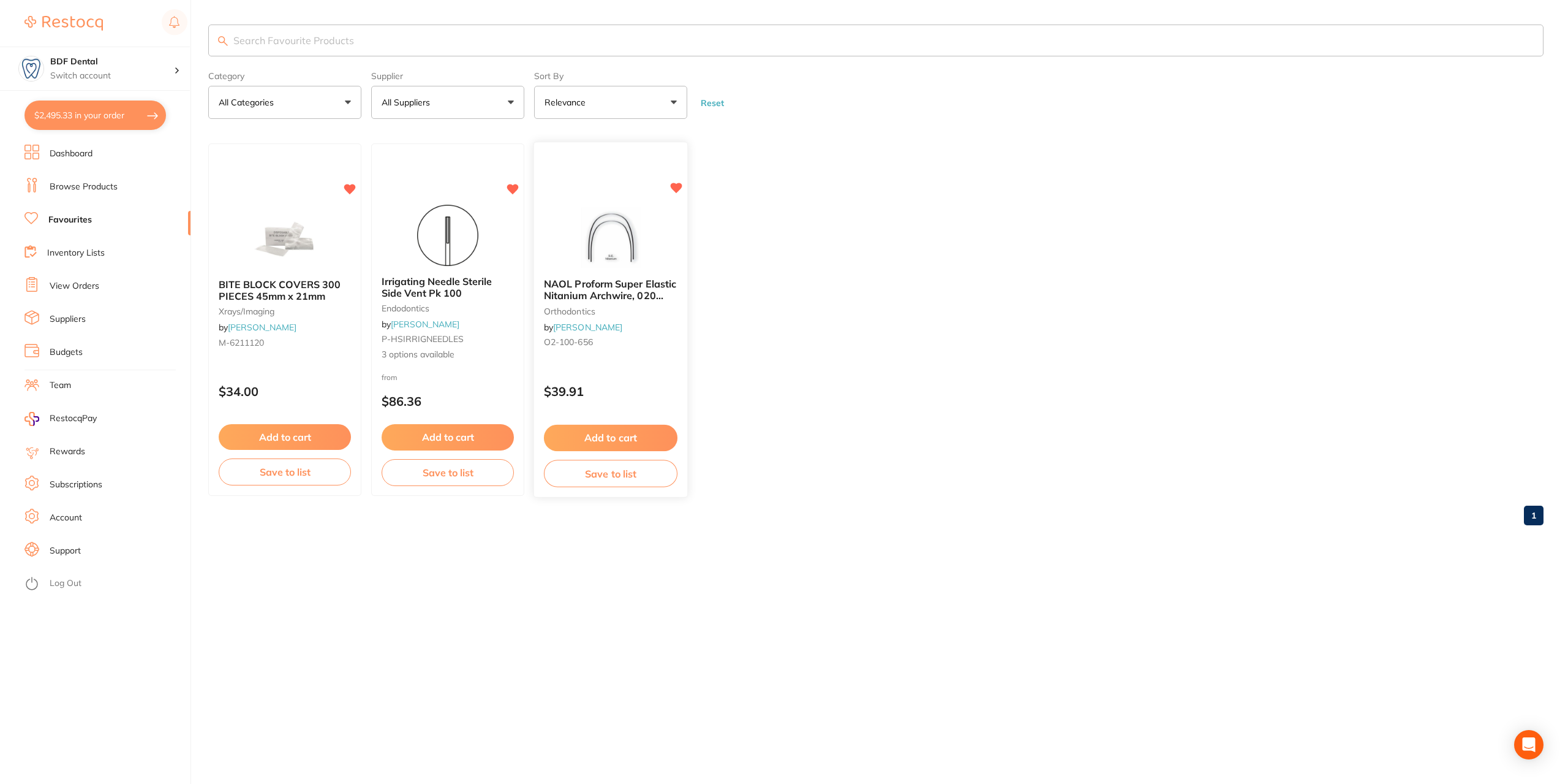
click at [607, 473] on button "Save to list" at bounding box center [610, 473] width 133 height 27
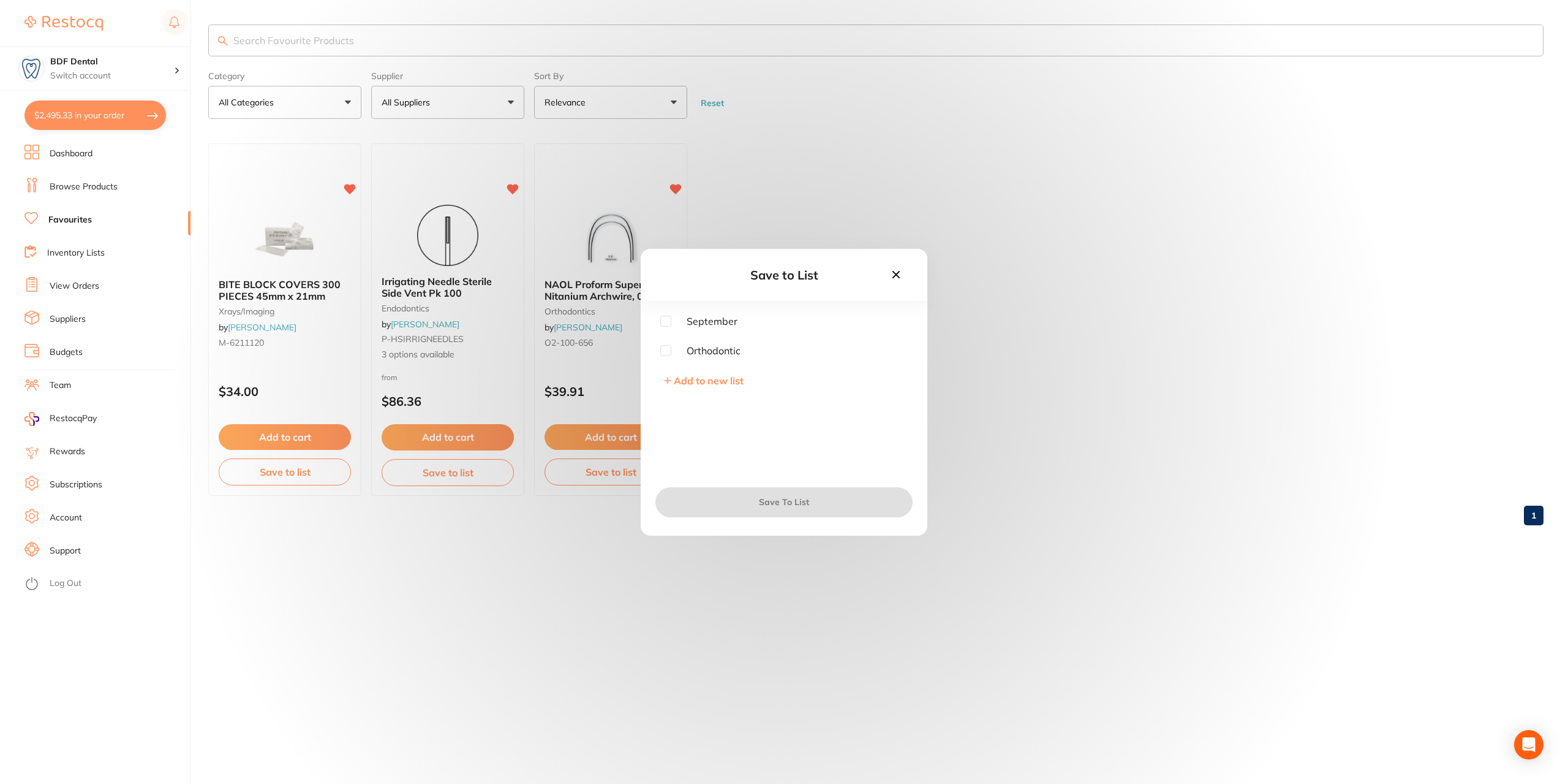
click at [661, 352] on input "checkbox" at bounding box center [666, 350] width 11 height 11
checkbox input "true"
click at [665, 320] on input "checkbox" at bounding box center [666, 321] width 11 height 11
checkbox input "true"
click at [751, 498] on button "Save To List" at bounding box center [784, 502] width 257 height 29
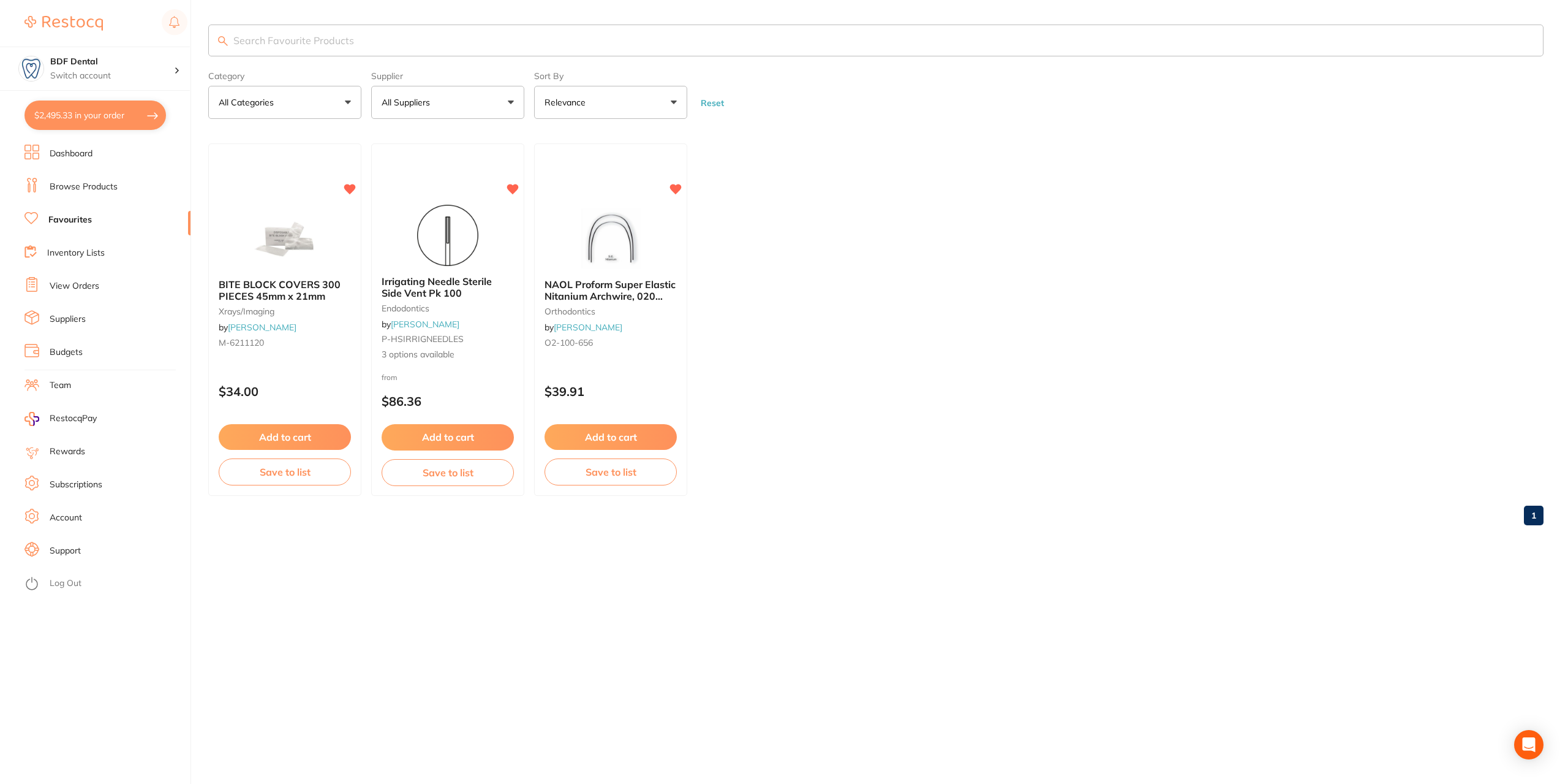
click at [85, 256] on link "Inventory Lists" at bounding box center [76, 253] width 57 height 12
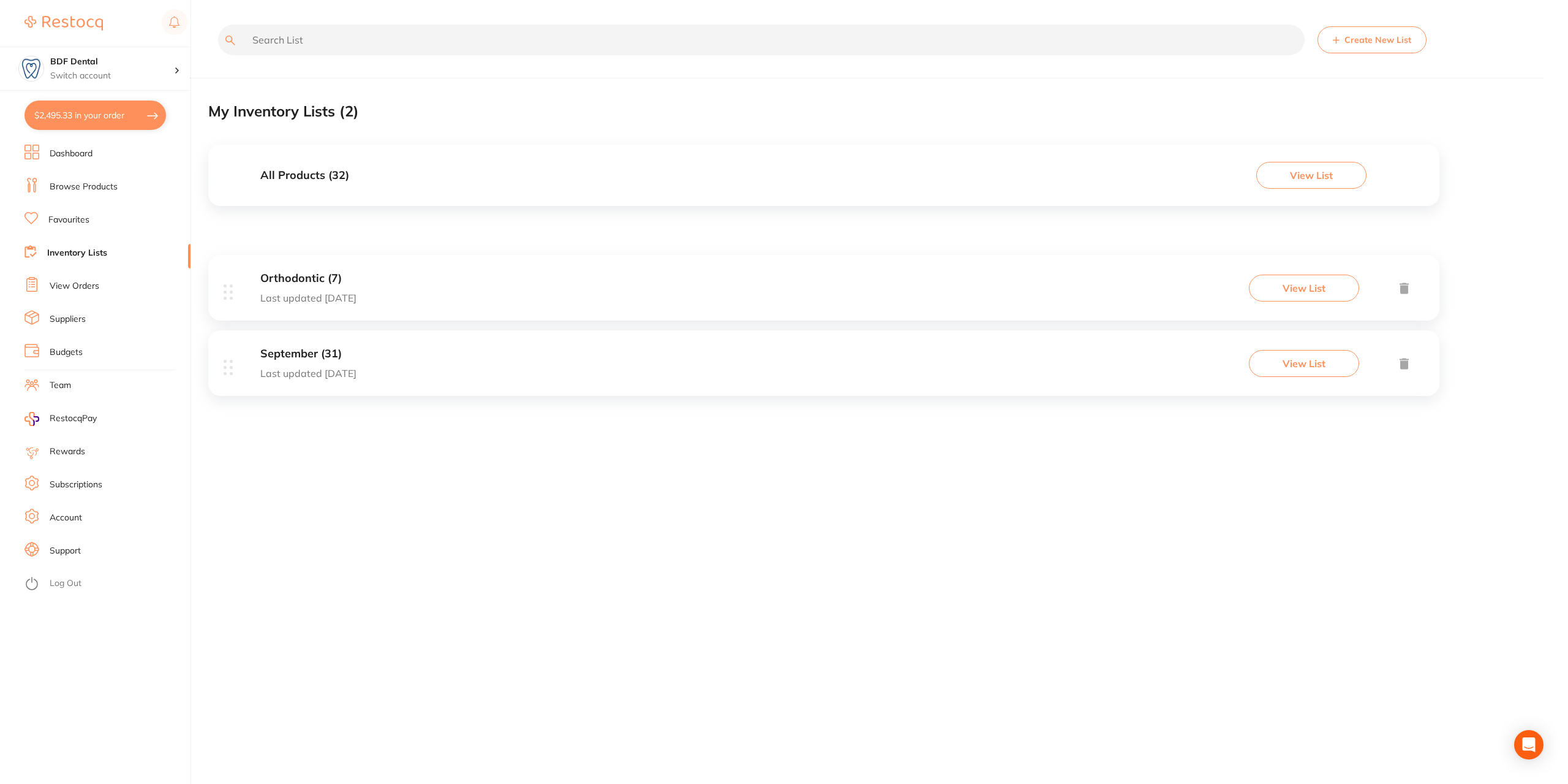
click at [305, 288] on div "Orthodontic (7) Last updated [DATE]" at bounding box center [308, 288] width 96 height 31
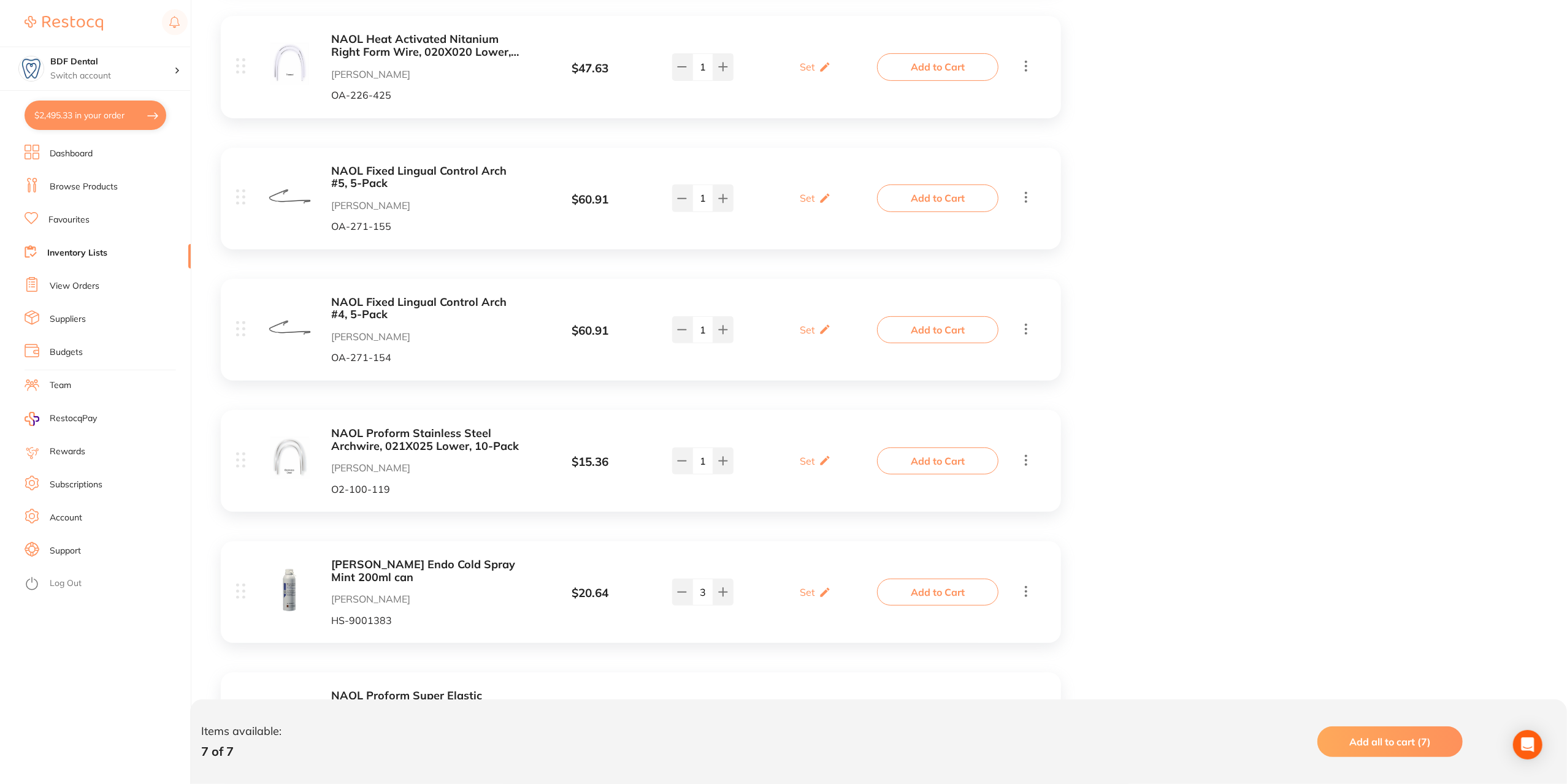
scroll to position [540, 0]
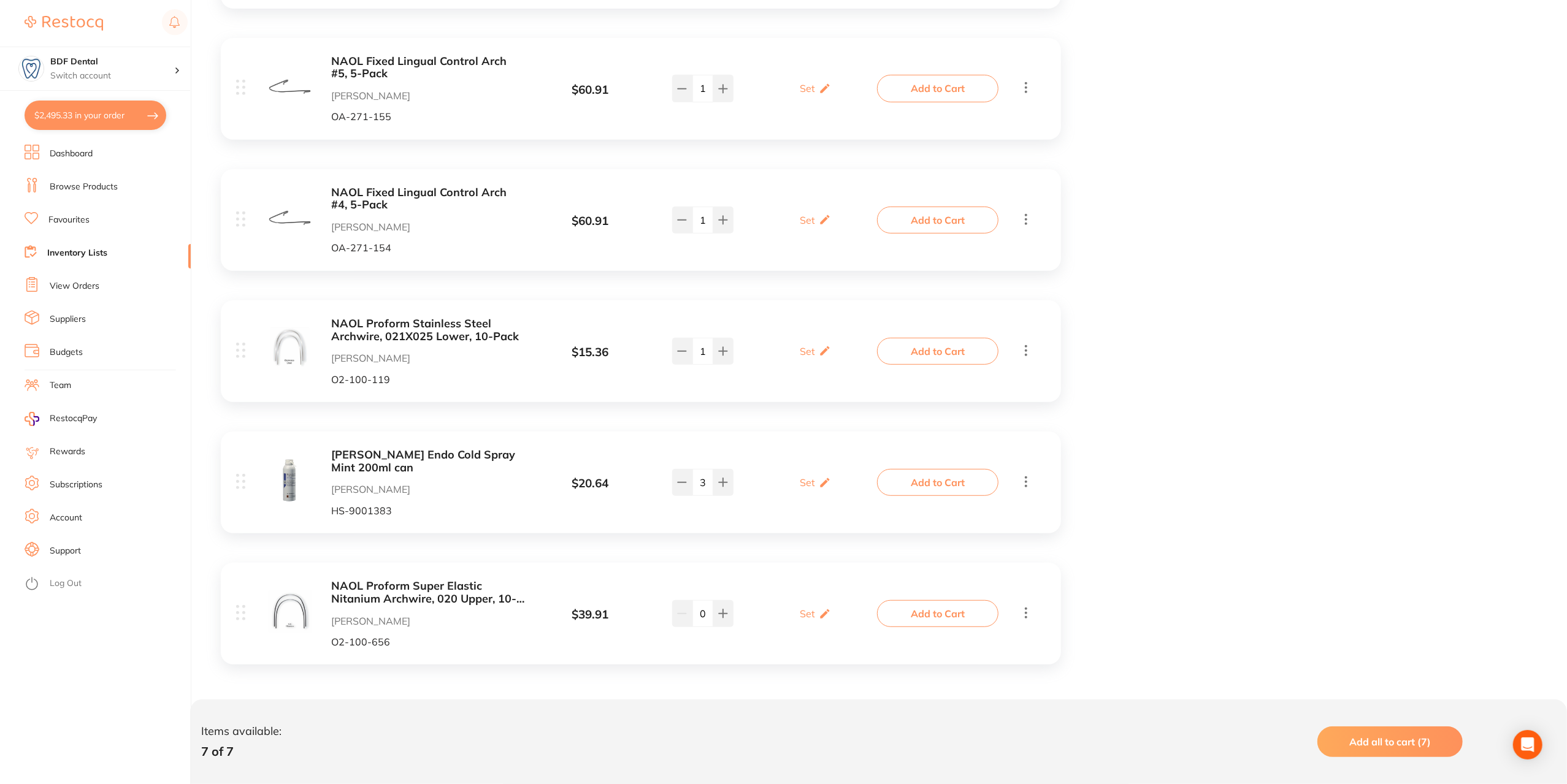
click at [937, 618] on button "Add to Cart" at bounding box center [938, 614] width 121 height 27
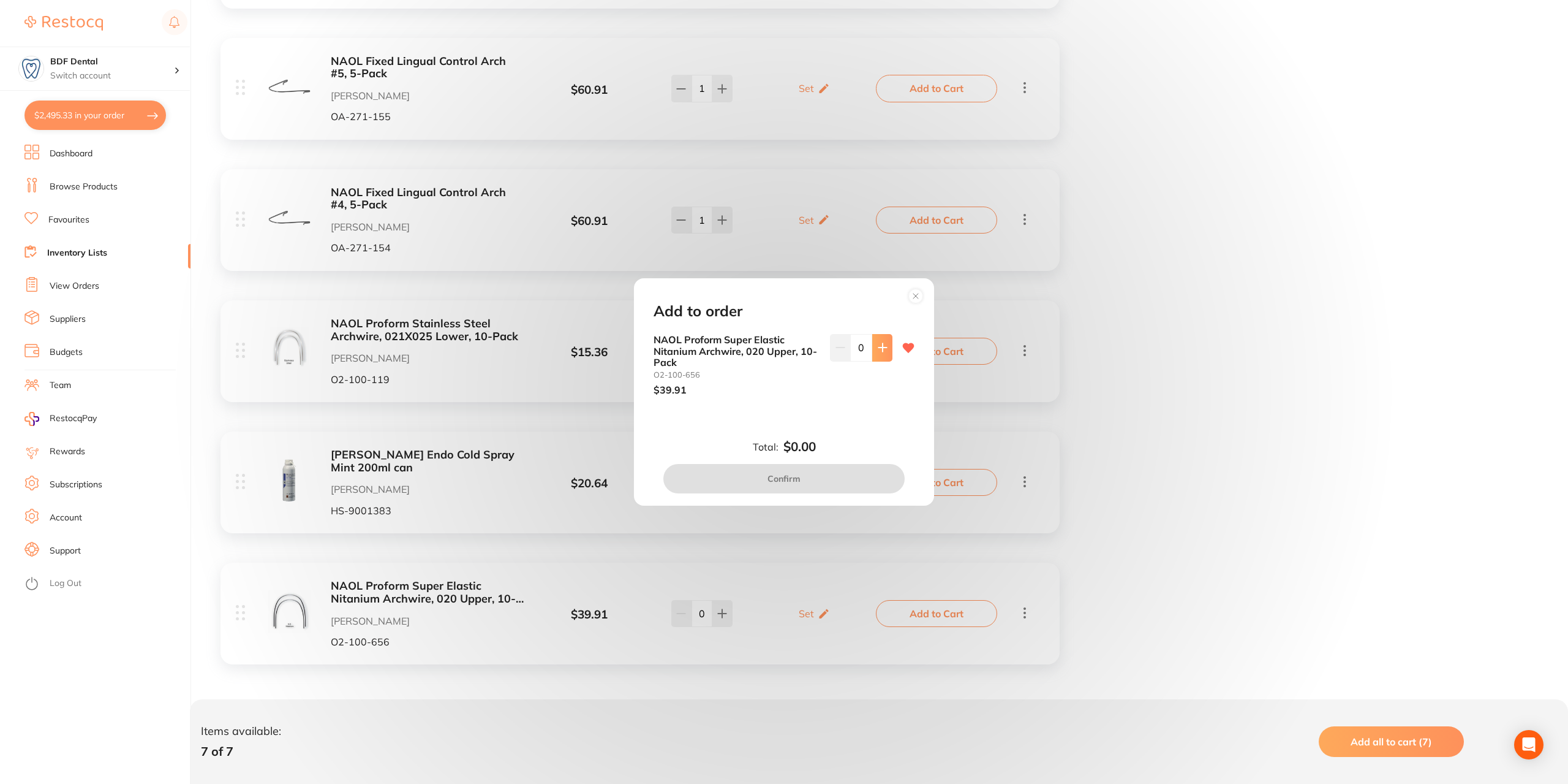
click at [882, 348] on icon at bounding box center [883, 348] width 8 height 8
type input "1"
click at [795, 475] on button "Confirm" at bounding box center [784, 478] width 242 height 29
checkbox input "false"
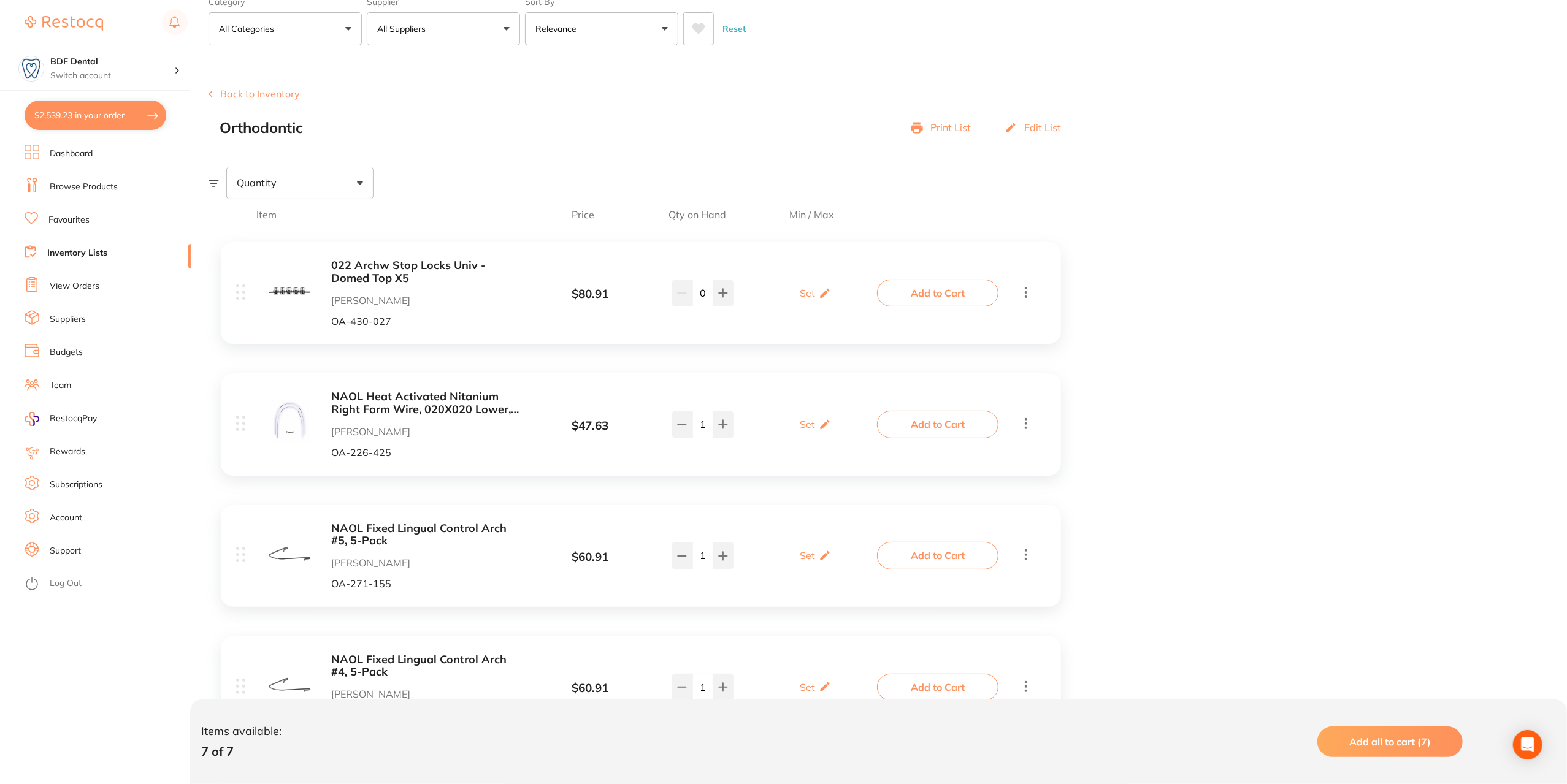
scroll to position [0, 0]
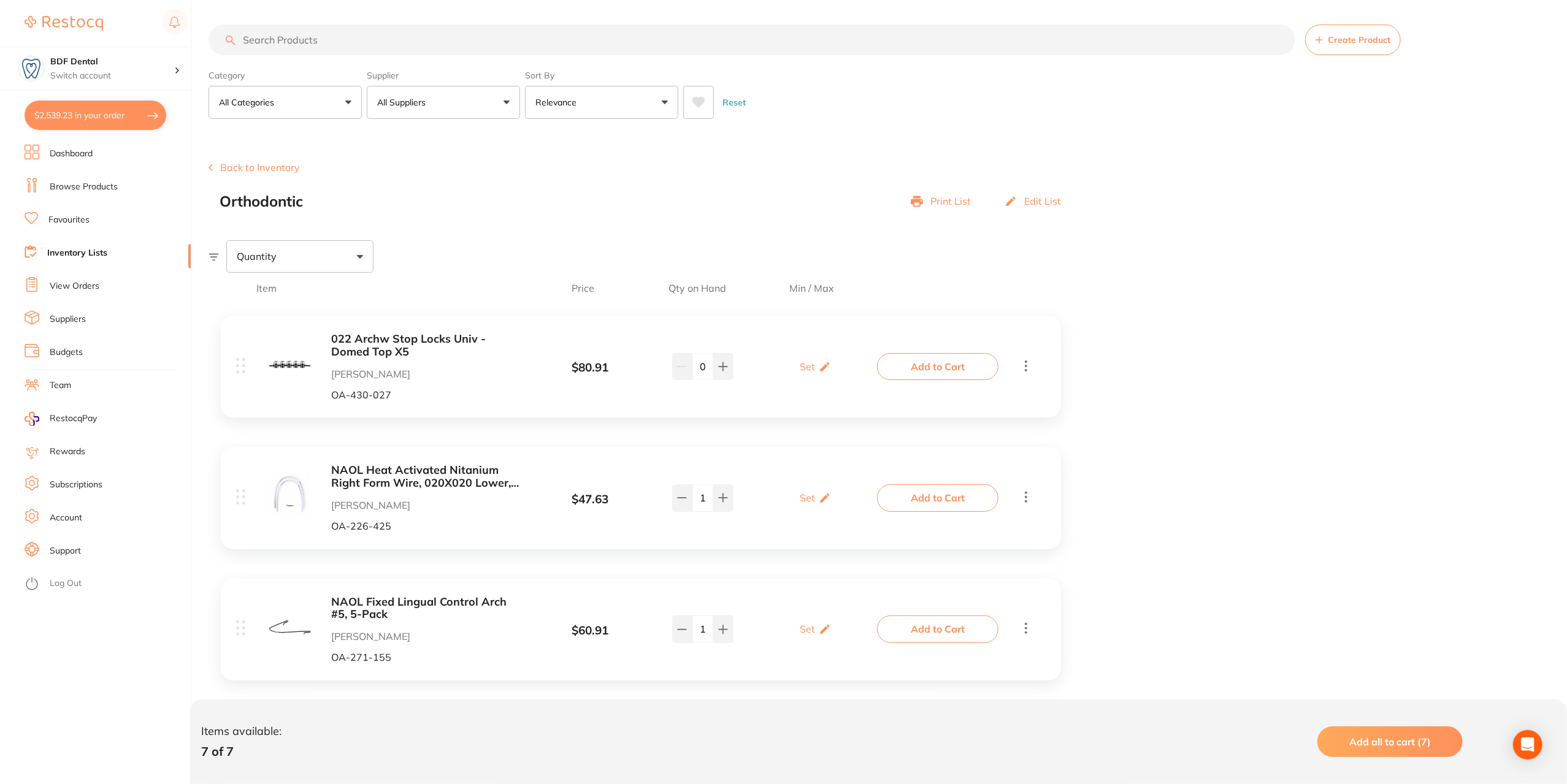
click at [243, 165] on button "Back to Inventory" at bounding box center [254, 167] width 91 height 11
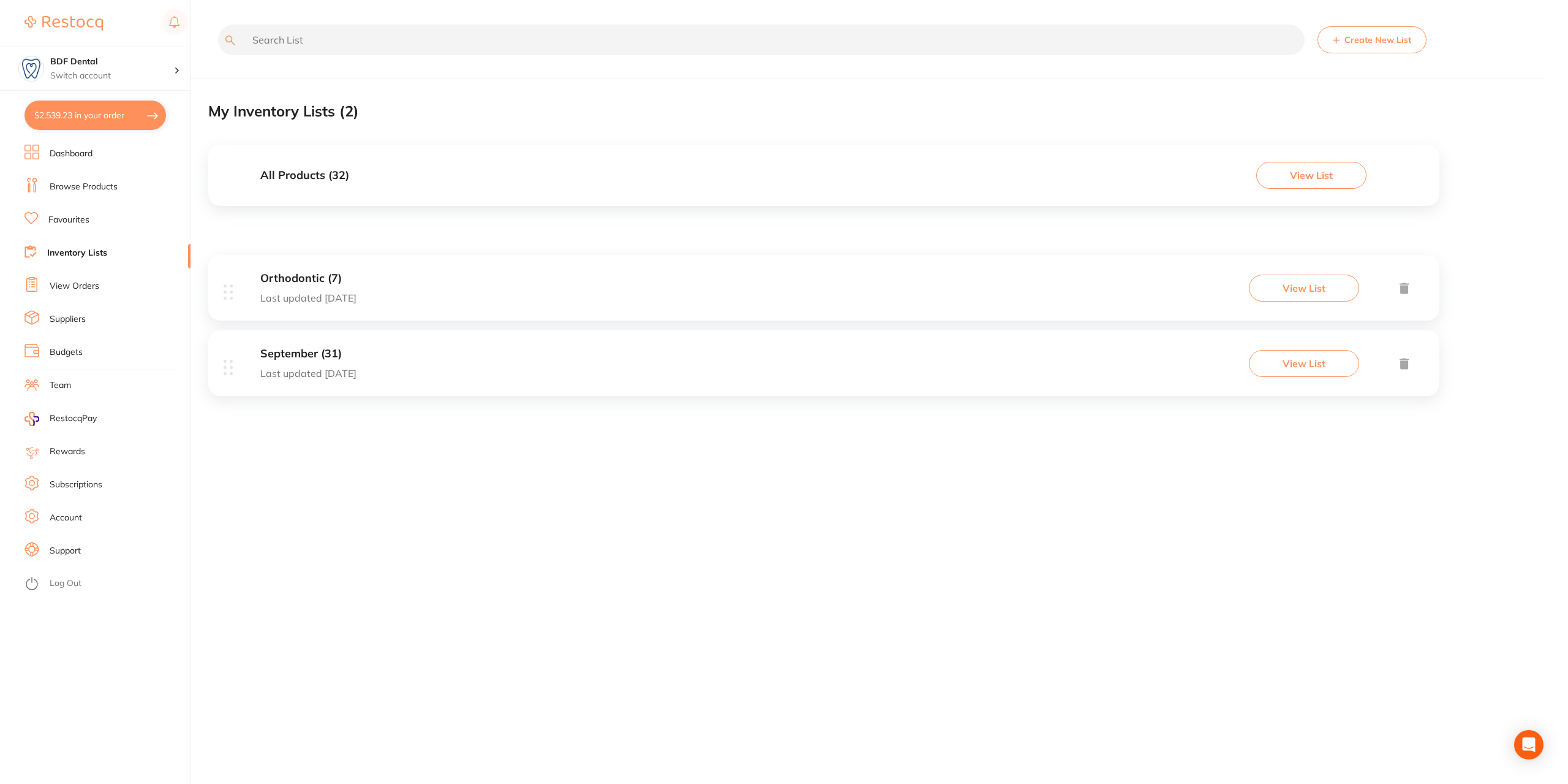
click at [307, 360] on div "September (31) Last updated [DATE]" at bounding box center [308, 363] width 96 height 31
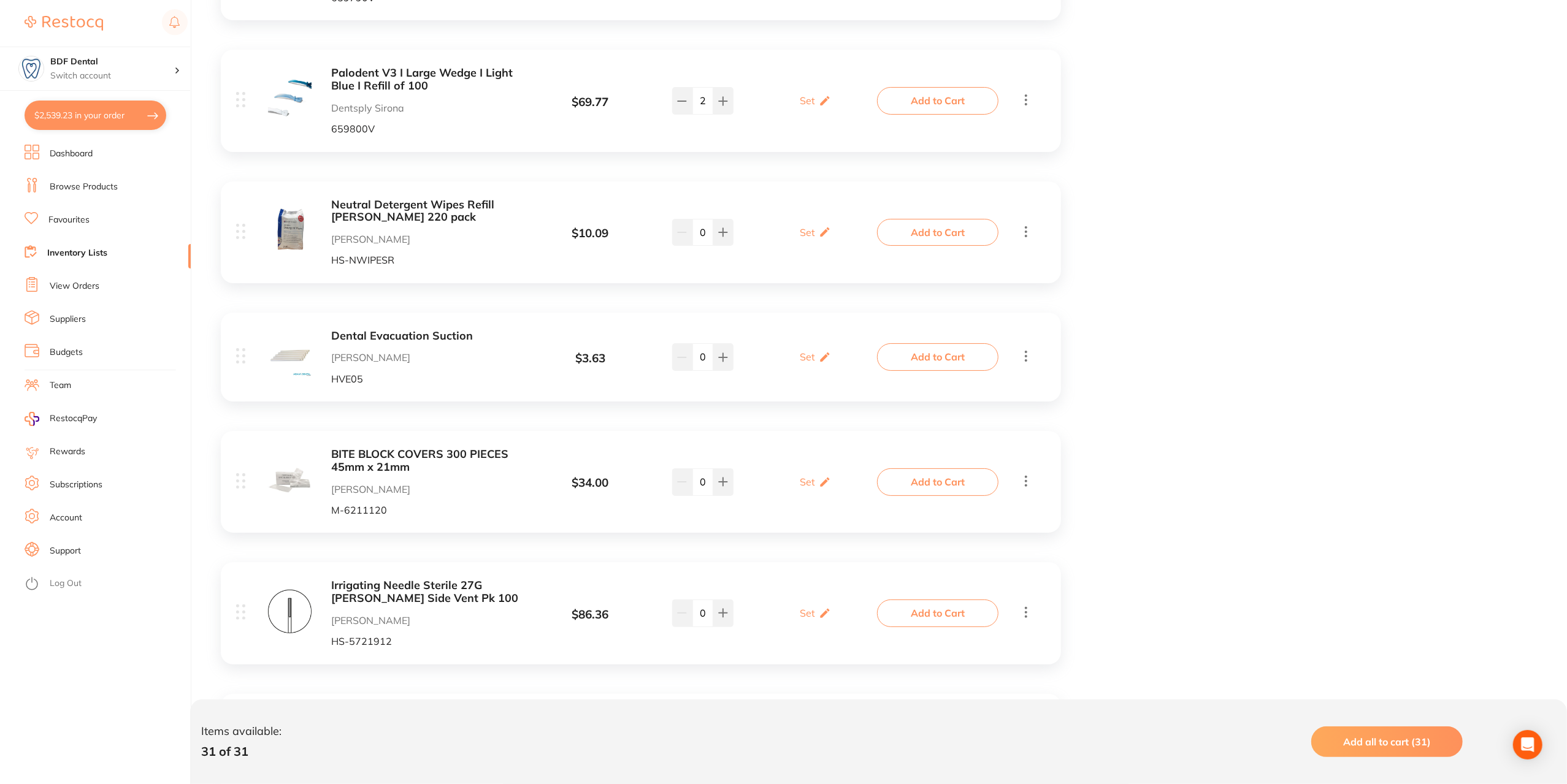
scroll to position [3371, 0]
click at [961, 477] on button "Add to Cart" at bounding box center [938, 480] width 121 height 27
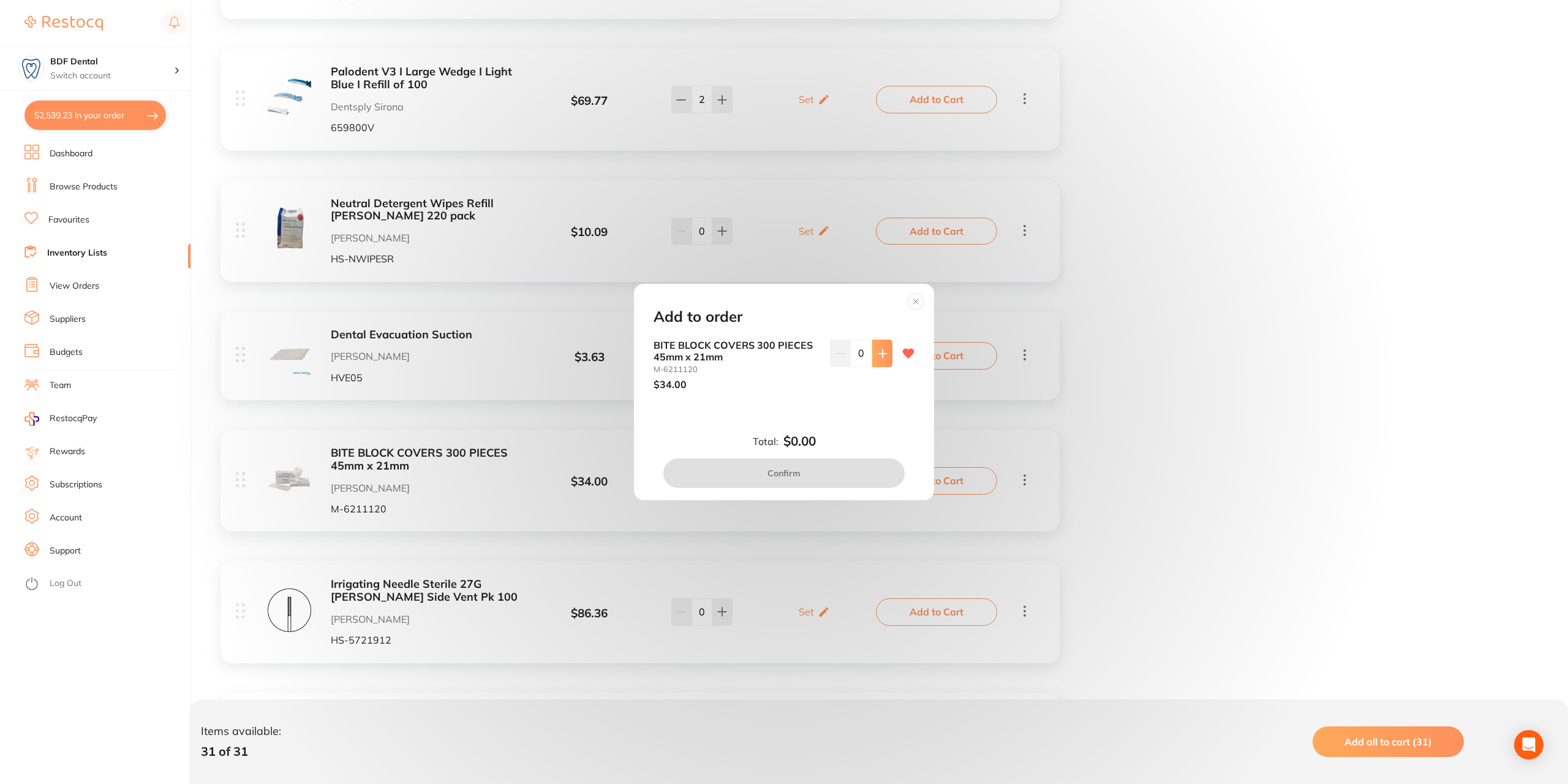
click at [879, 352] on icon at bounding box center [883, 353] width 8 height 8
type input "1"
click at [805, 476] on button "Confirm" at bounding box center [784, 473] width 242 height 29
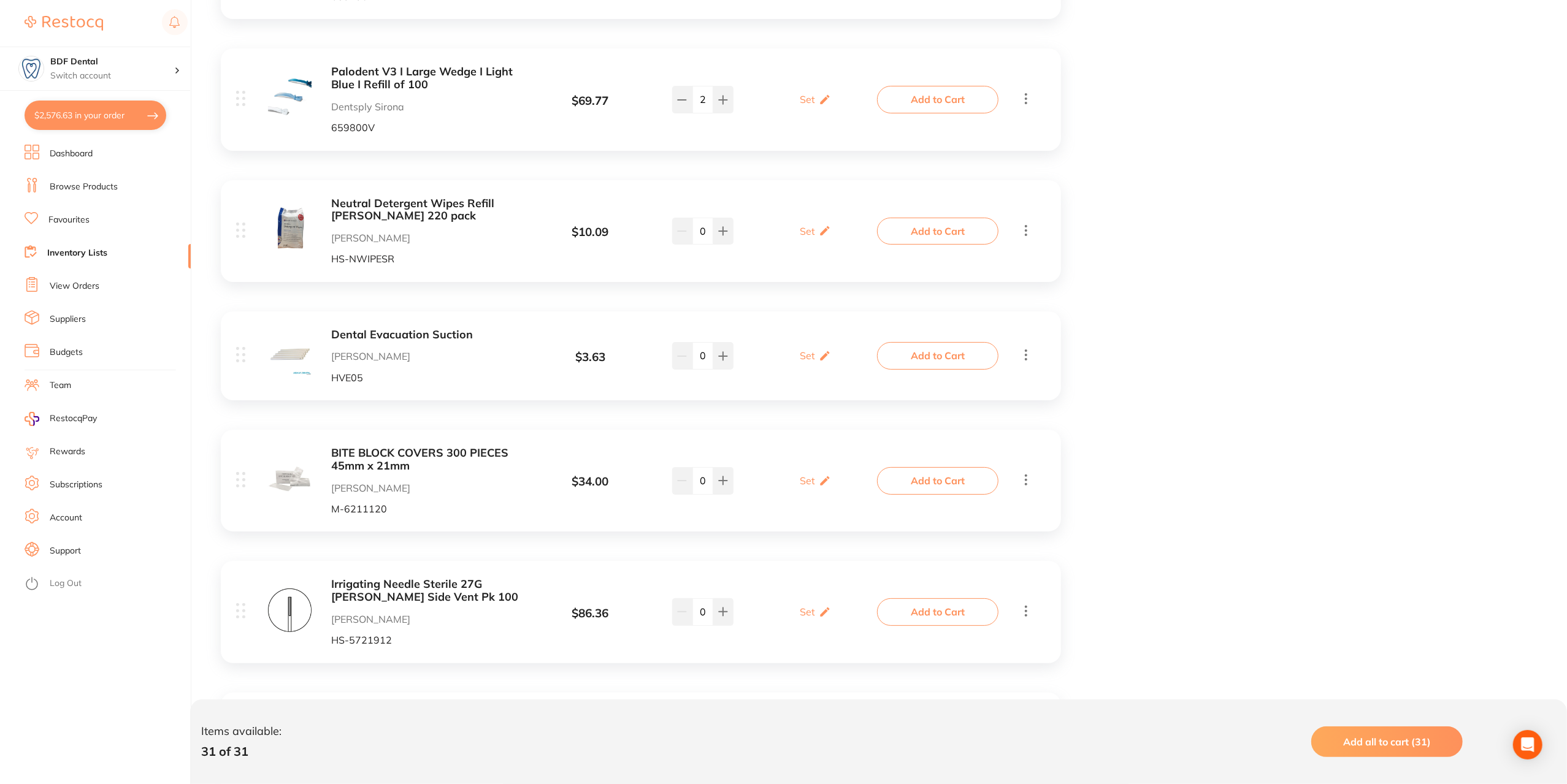
click at [973, 612] on button "Add to Cart" at bounding box center [938, 612] width 121 height 27
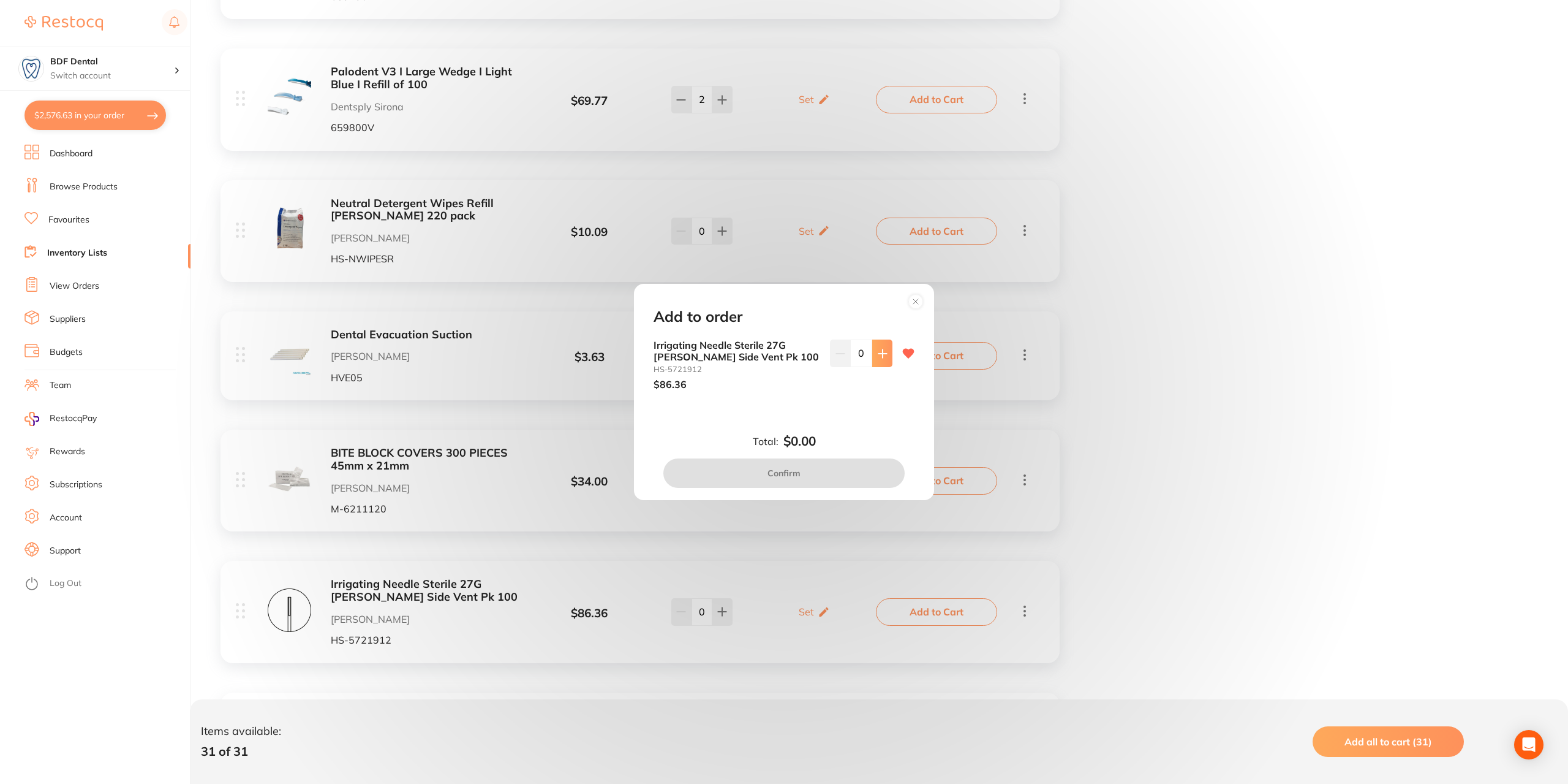
click at [880, 346] on button at bounding box center [883, 353] width 20 height 27
click at [882, 351] on icon at bounding box center [883, 353] width 10 height 10
type input "1"
click at [796, 479] on button "Confirm" at bounding box center [784, 473] width 242 height 29
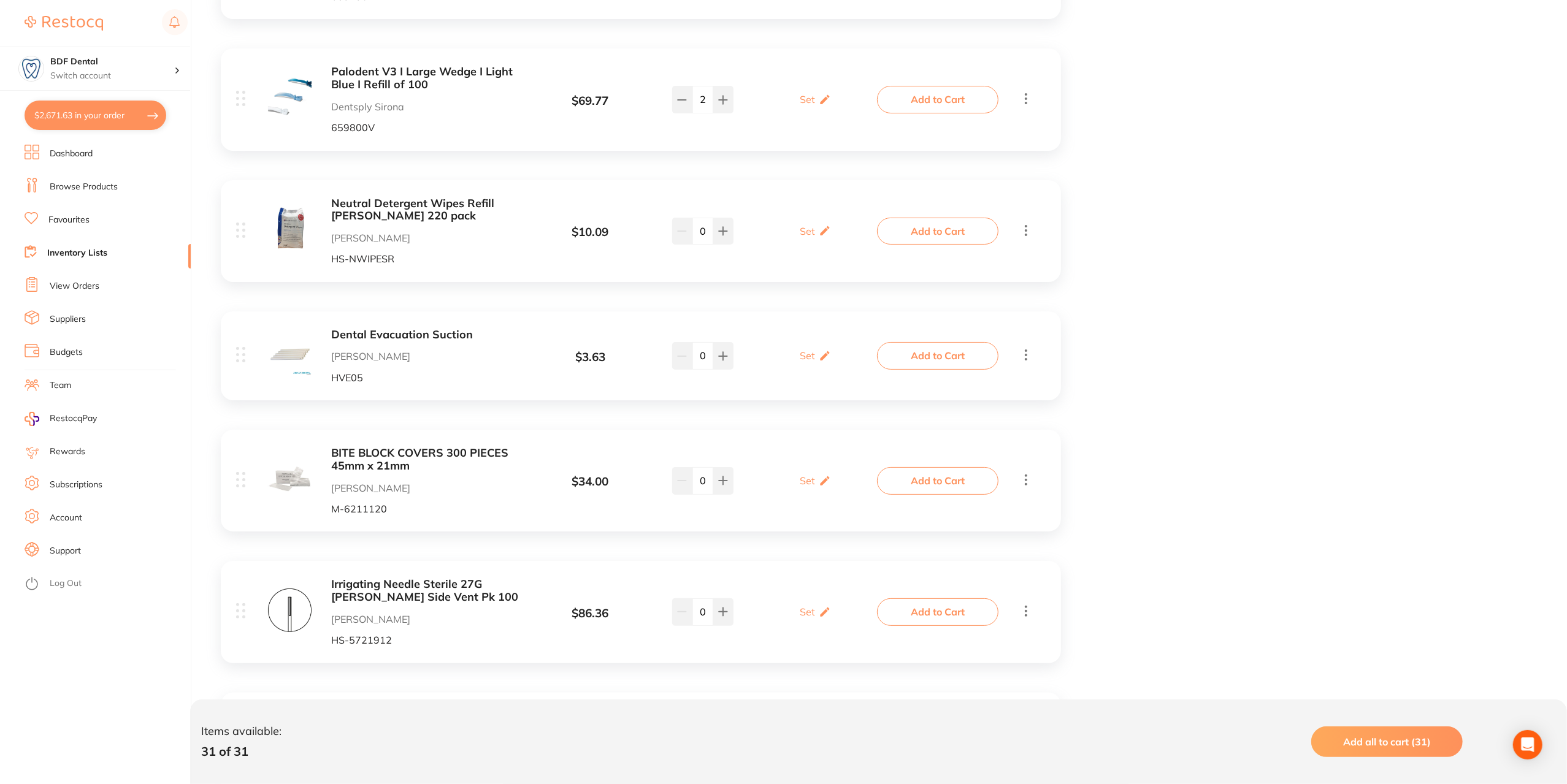
click at [91, 114] on button "$2,671.63 in your order" at bounding box center [95, 115] width 142 height 29
checkbox input "true"
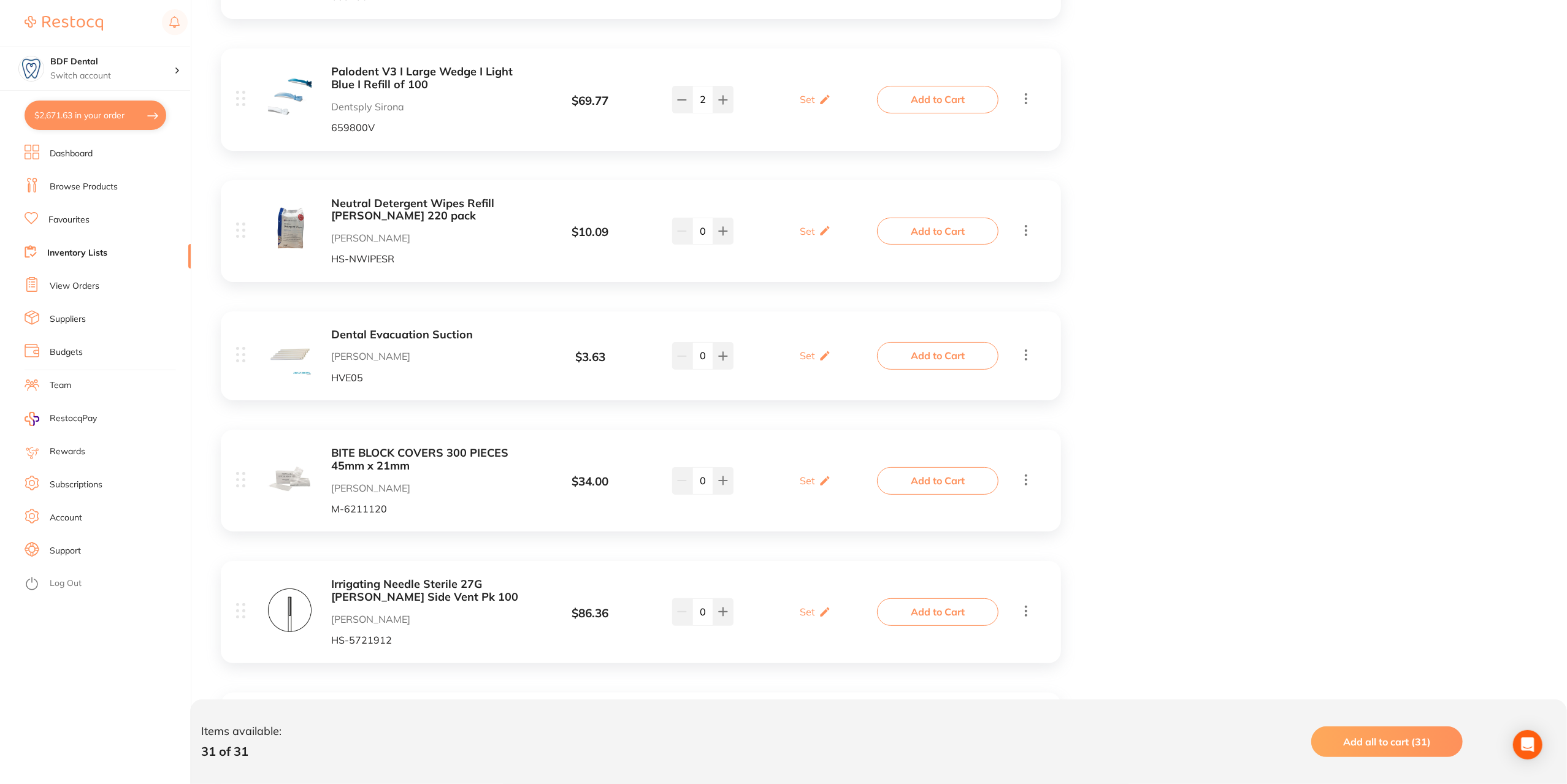
checkbox input "true"
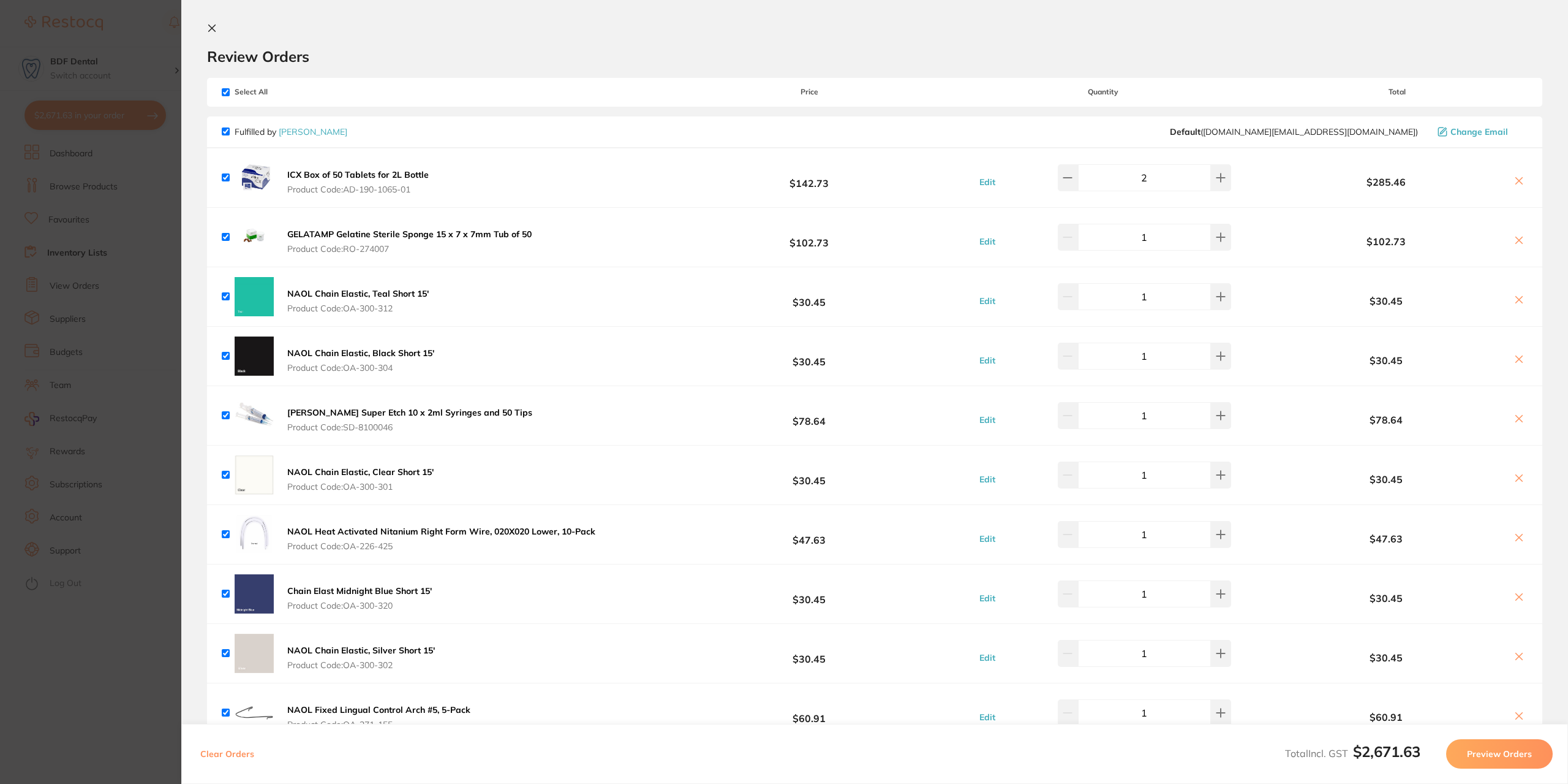
scroll to position [0, 0]
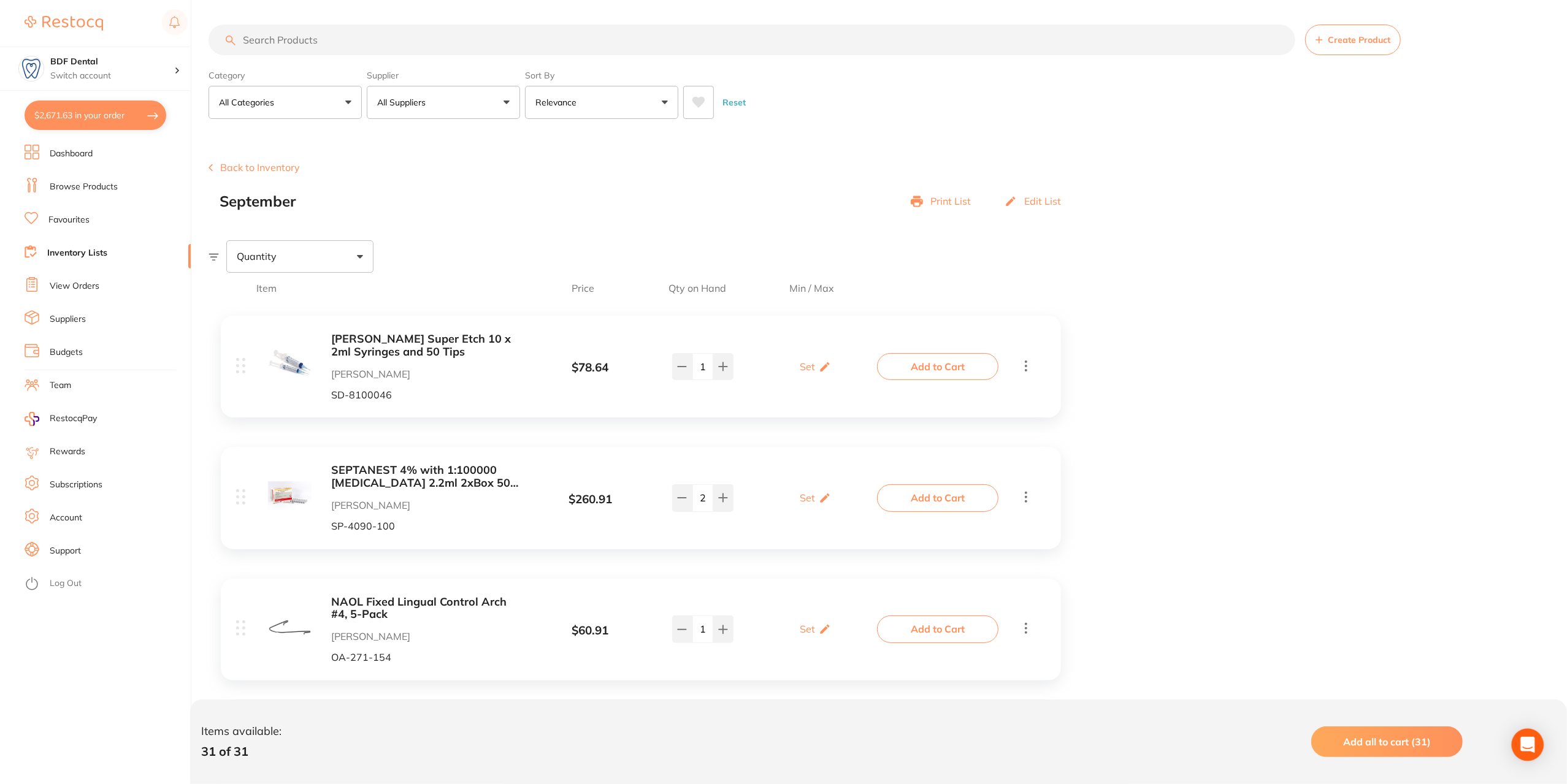
click at [1536, 743] on div "Open Intercom Messenger" at bounding box center [1527, 744] width 33 height 33
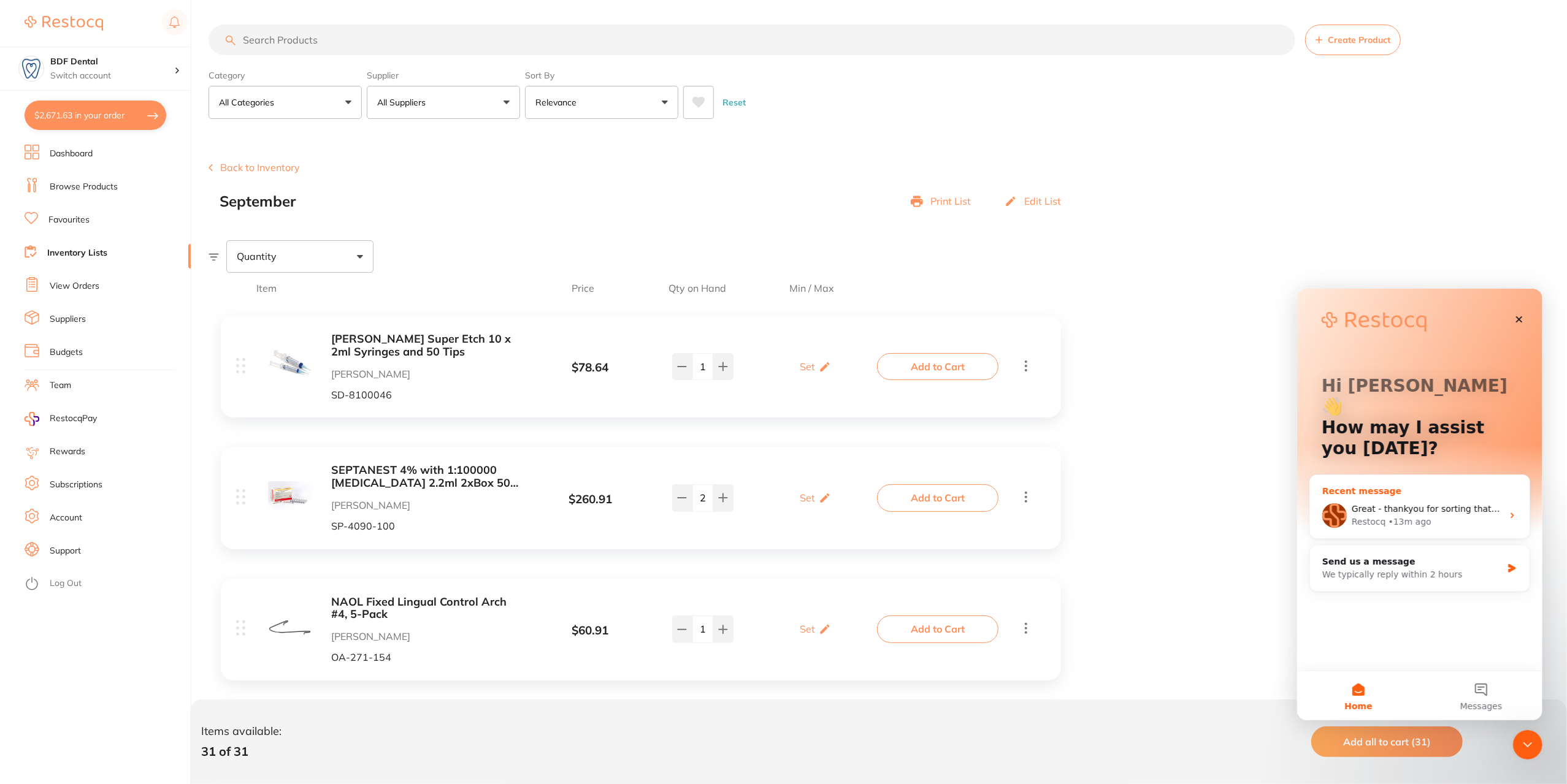
click at [1377, 503] on span "Great - thankyou for sorting that out - as I was getting nowhere fast...😊" at bounding box center [1505, 508] width 309 height 10
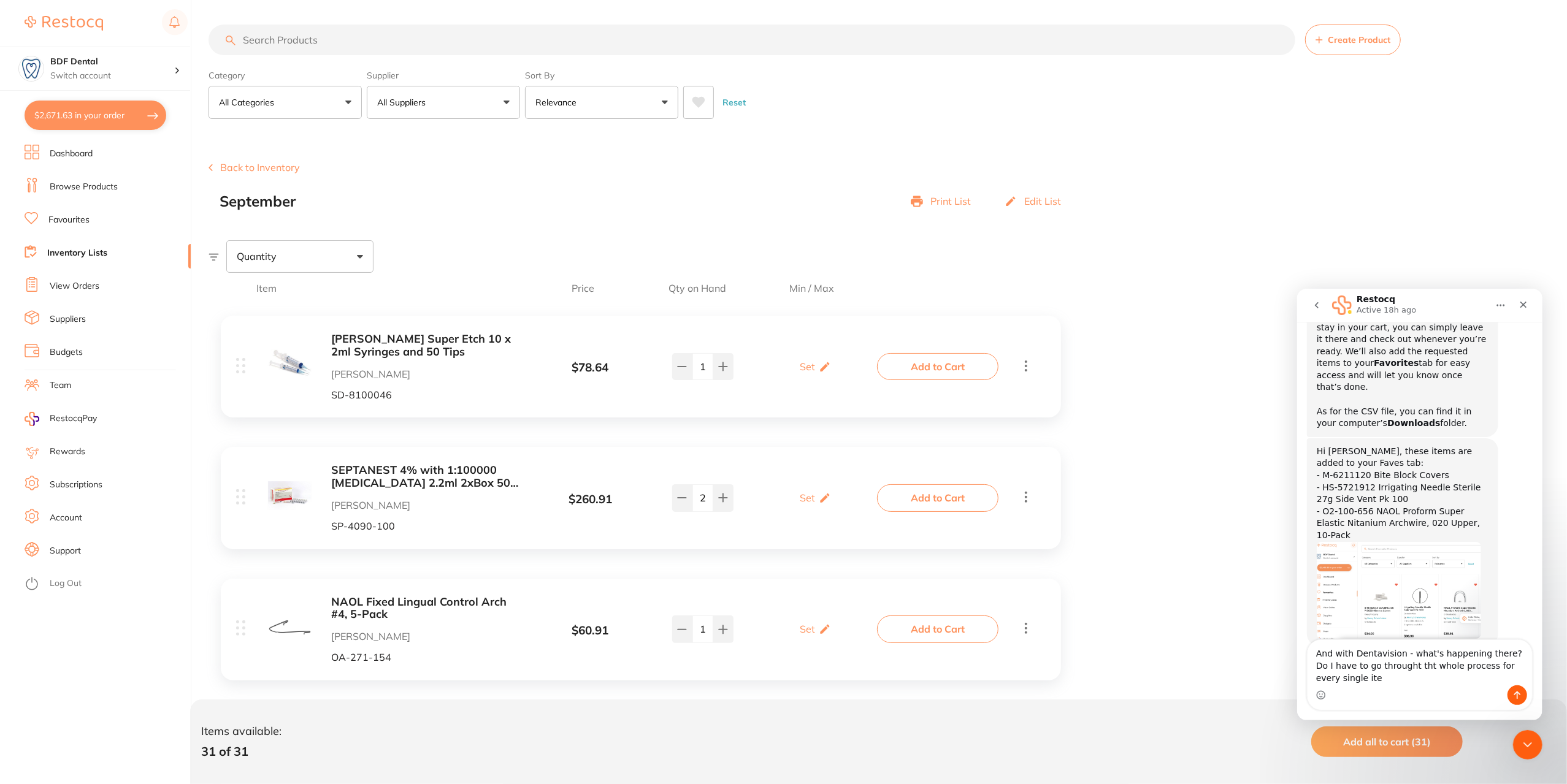
scroll to position [838, 0]
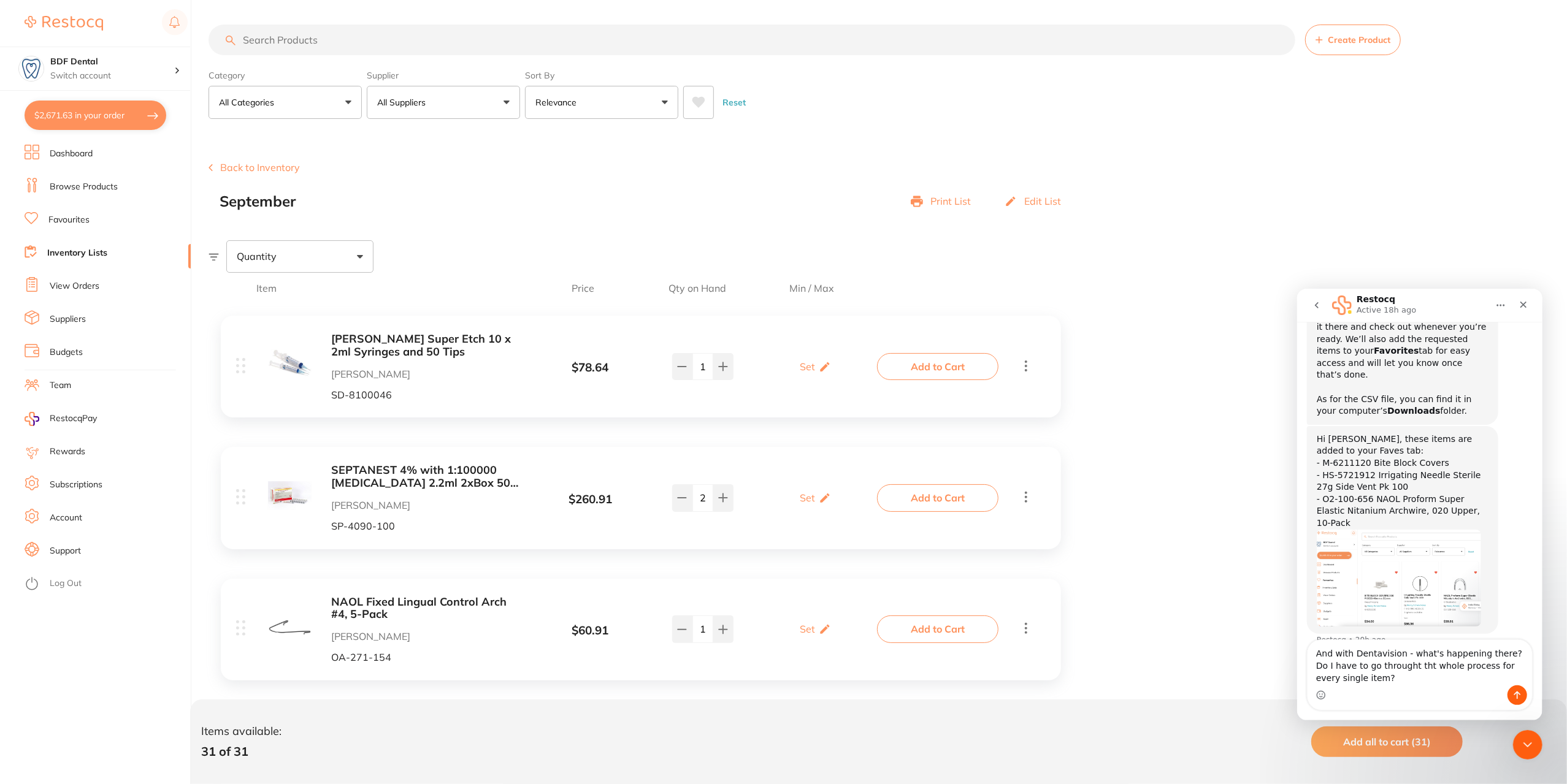
click at [1402, 665] on textarea "And with Dentavision - what's happening there? Do I have to go throught tht who…" at bounding box center [1419, 662] width 225 height 45
type textarea "And with Dentavision - what's happening there? Do I have to go throught that wh…"
drag, startPoint x: 1517, startPoint y: 696, endPoint x: 2855, endPoint y: 993, distance: 1370.6
click at [1517, 696] on icon "Send a message…" at bounding box center [1517, 695] width 7 height 8
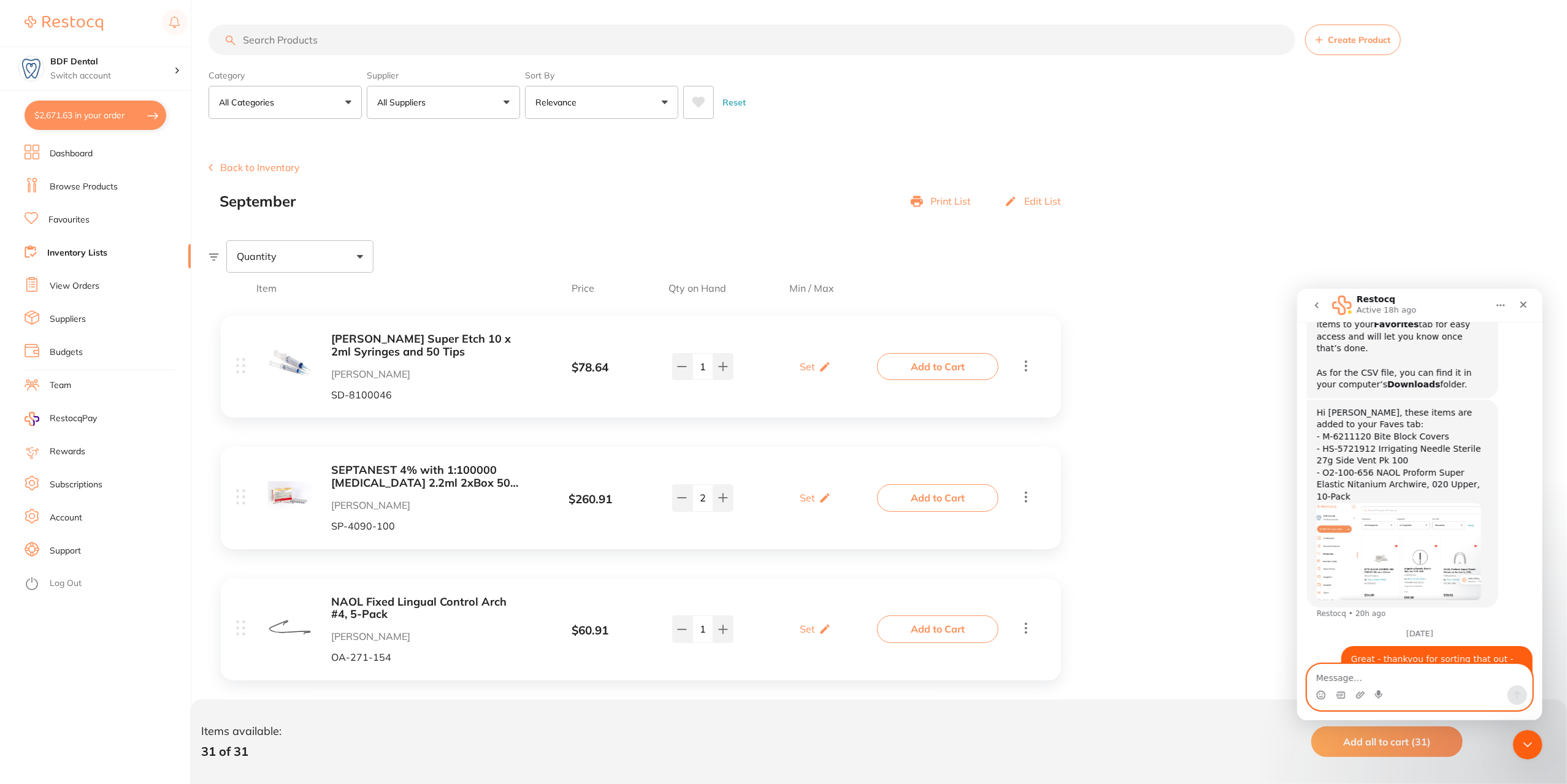
scroll to position [866, 0]
click at [68, 324] on link "Suppliers" at bounding box center [68, 319] width 36 height 12
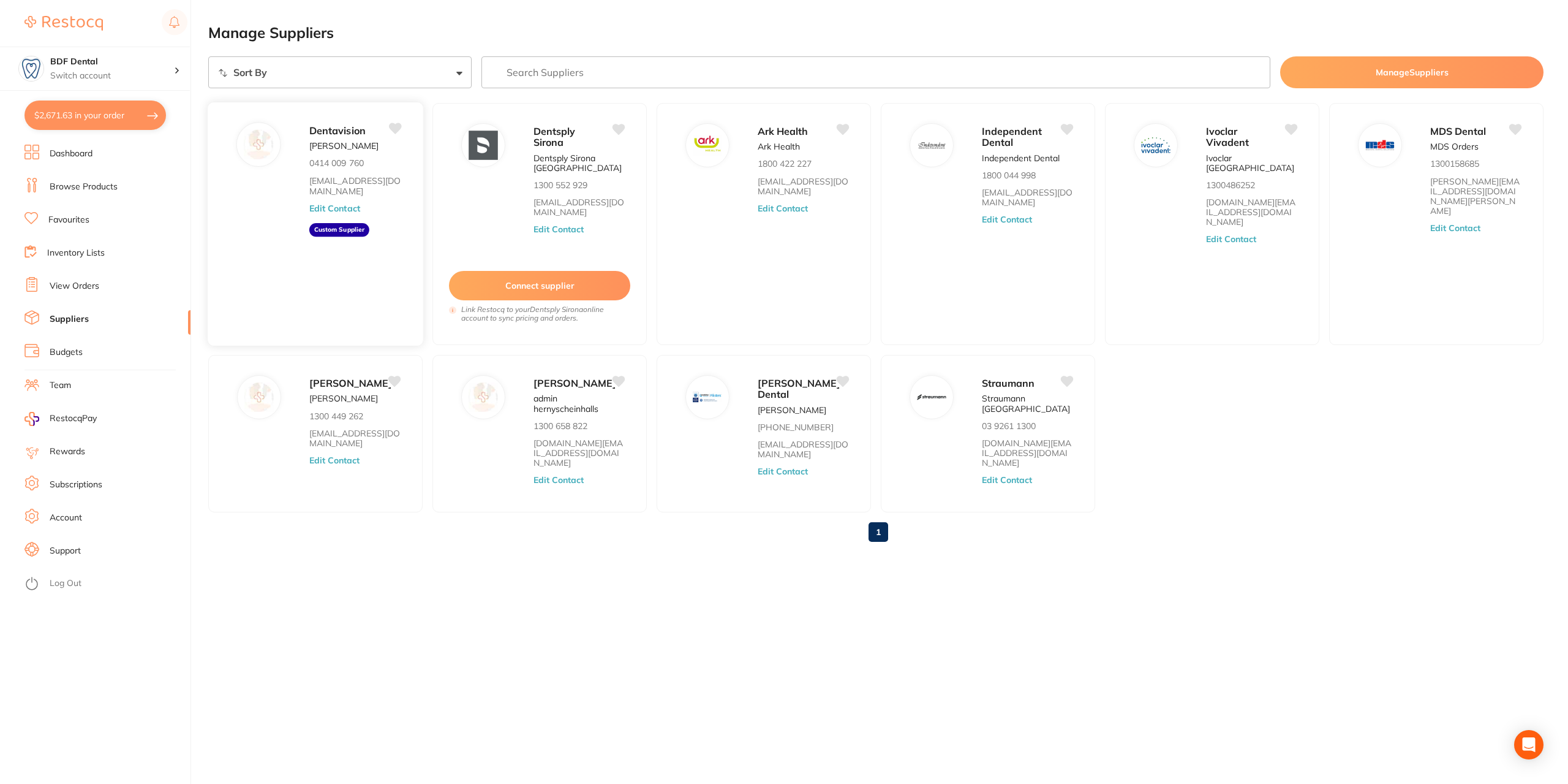
click at [353, 185] on link "yourdentalsupplier@gmail.com" at bounding box center [355, 186] width 91 height 20
click at [73, 185] on link "Browse Products" at bounding box center [84, 186] width 68 height 12
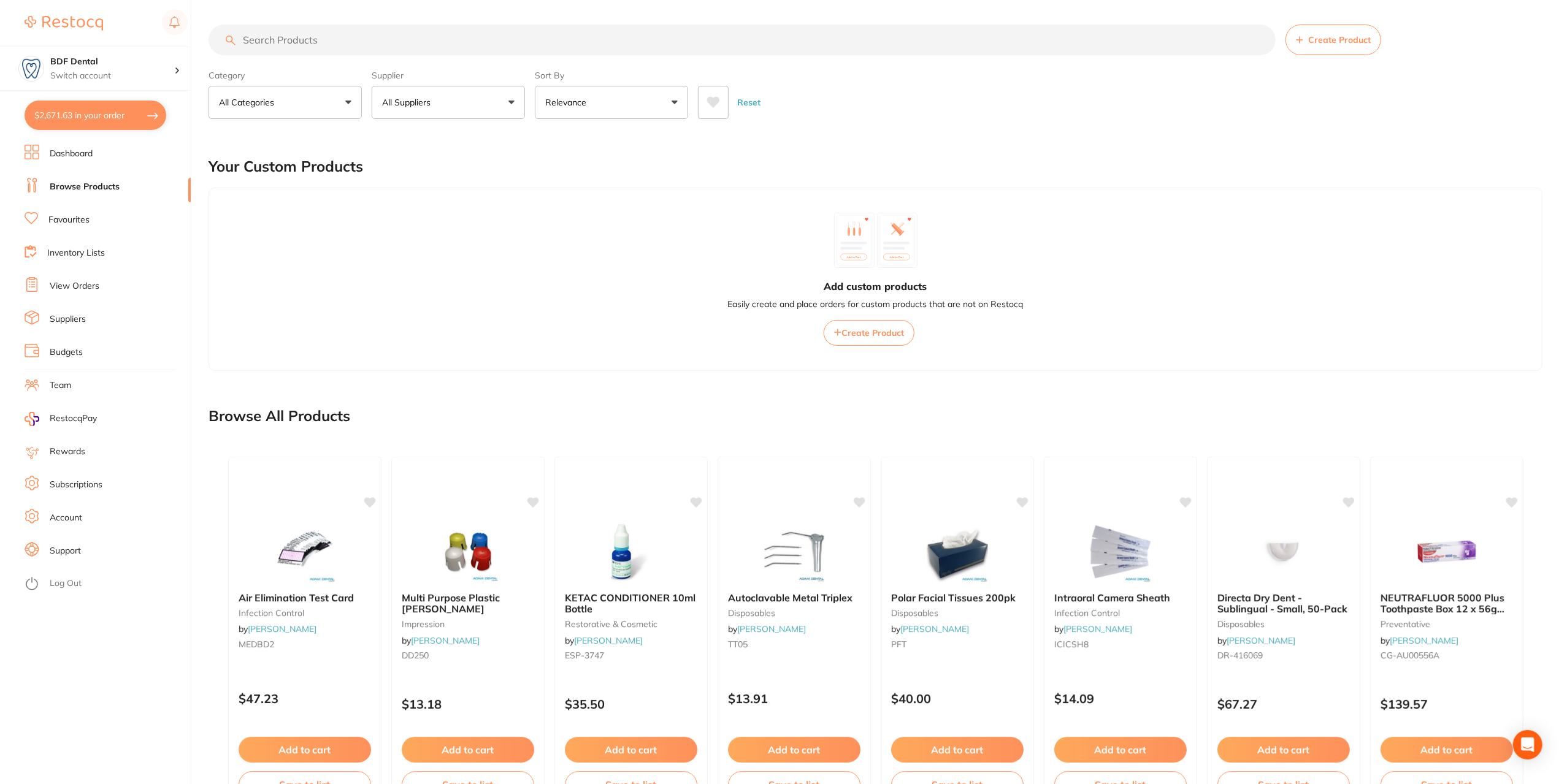
click at [329, 36] on input "search" at bounding box center [742, 40] width 1067 height 31
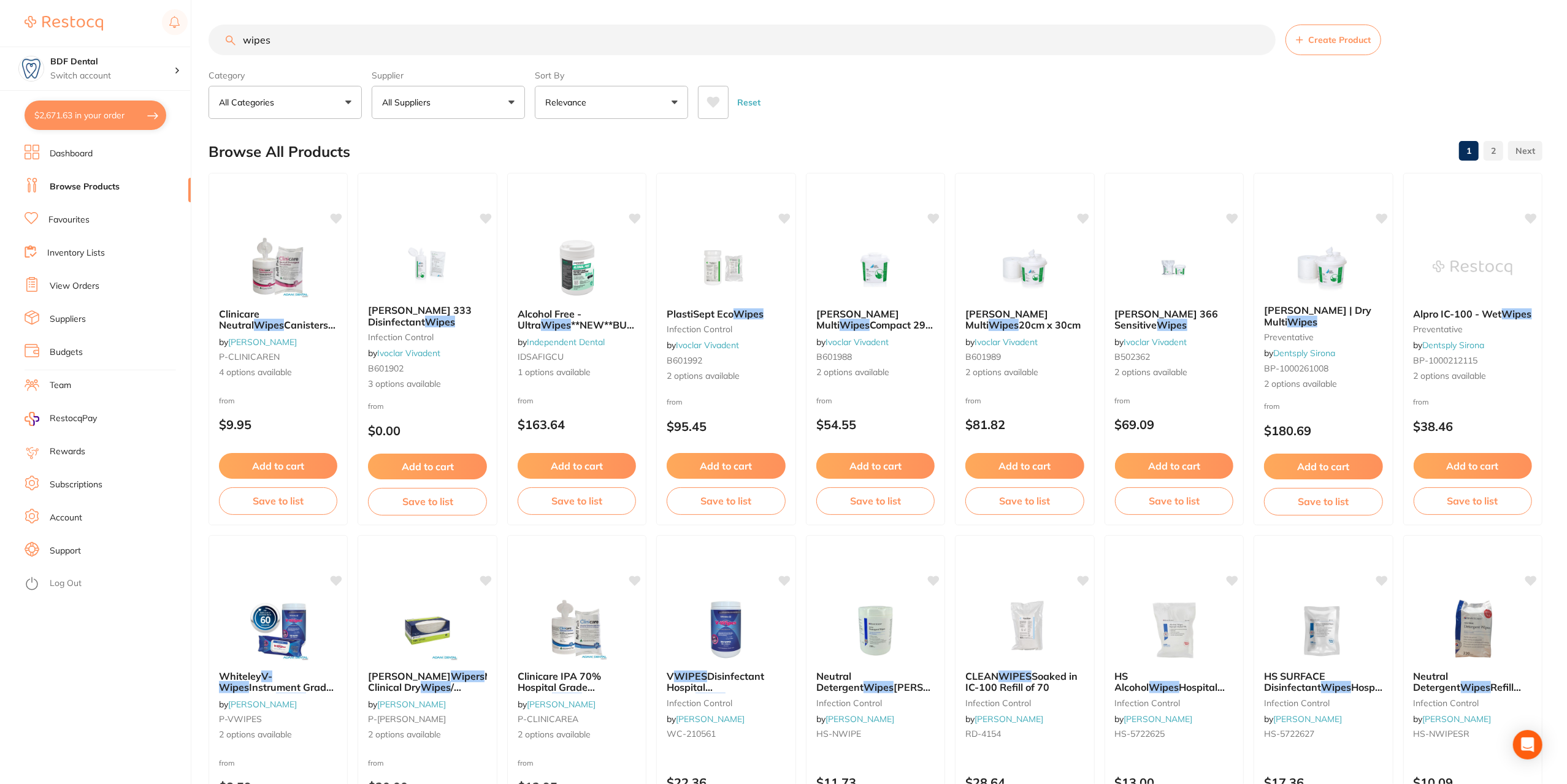
click at [241, 38] on input "wipes" at bounding box center [742, 40] width 1067 height 31
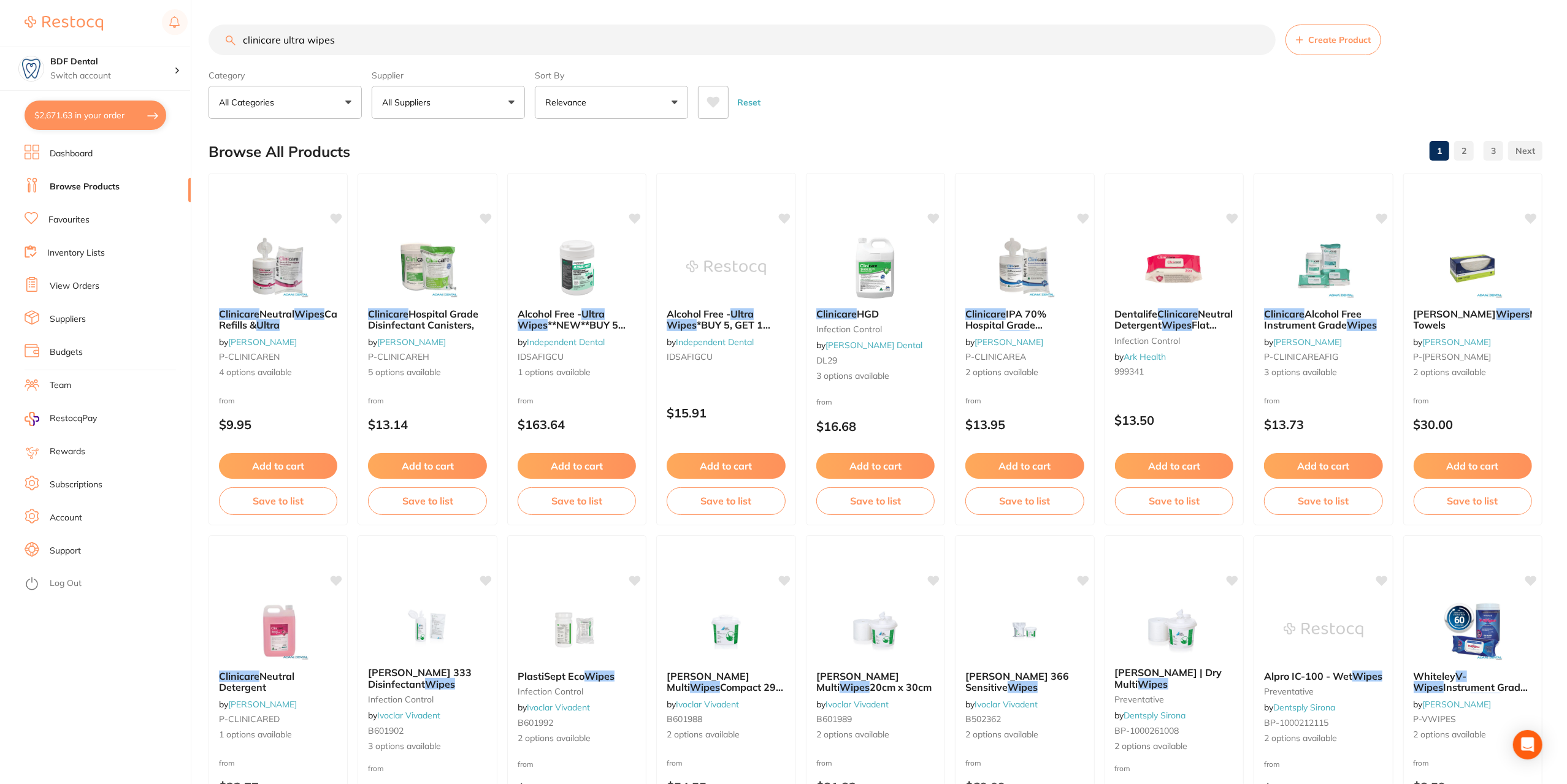
type input "clinicare ultra wipes"
